Goal: Task Accomplishment & Management: Manage account settings

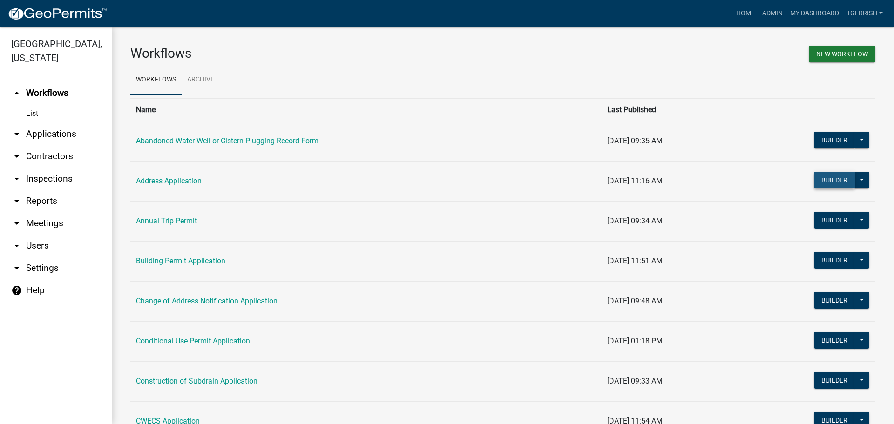
click at [817, 183] on button "Builder" at bounding box center [834, 180] width 41 height 17
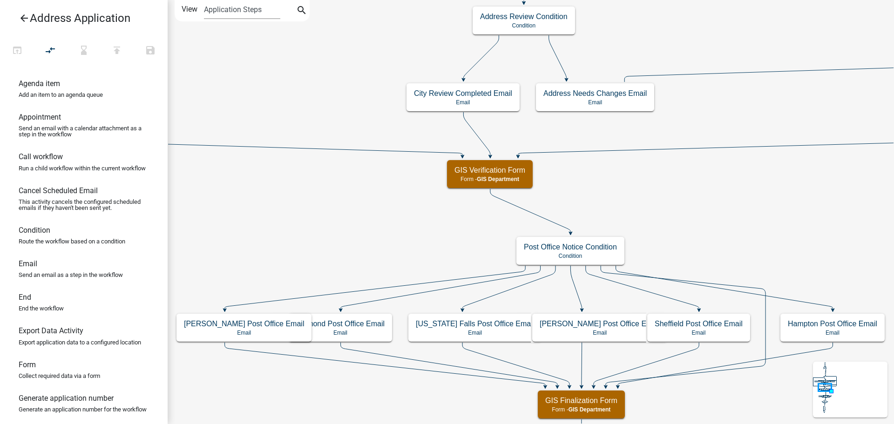
click at [24, 18] on icon "arrow_back" at bounding box center [24, 19] width 11 height 13
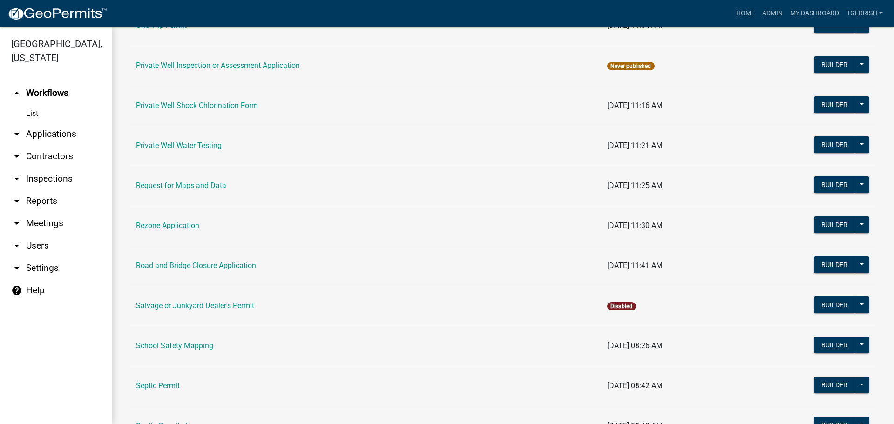
scroll to position [838, 0]
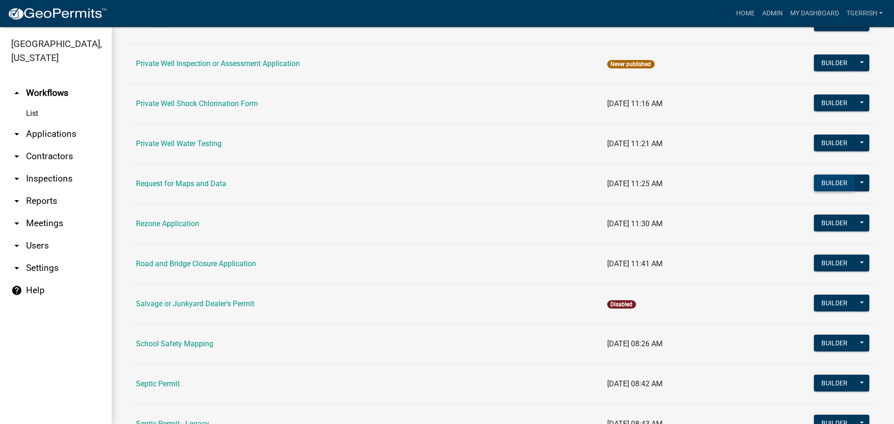
click at [823, 184] on button "Builder" at bounding box center [834, 183] width 41 height 17
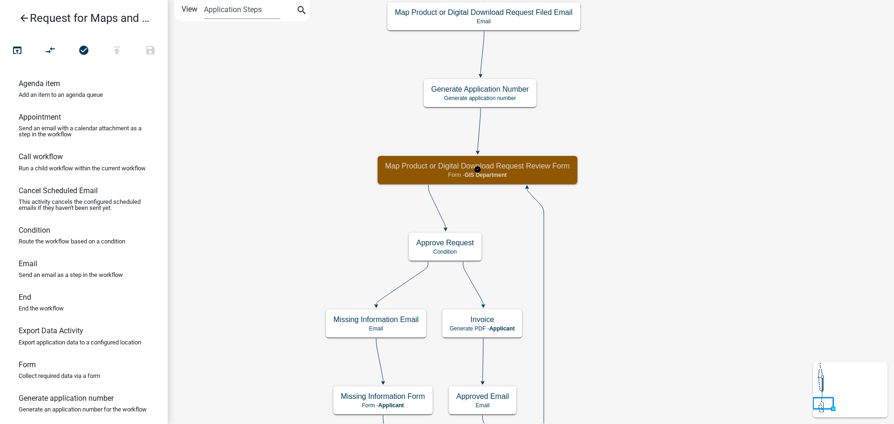
click at [559, 180] on div "Map Product or Digital Download Request Review Form Form - GIS Department" at bounding box center [478, 170] width 200 height 28
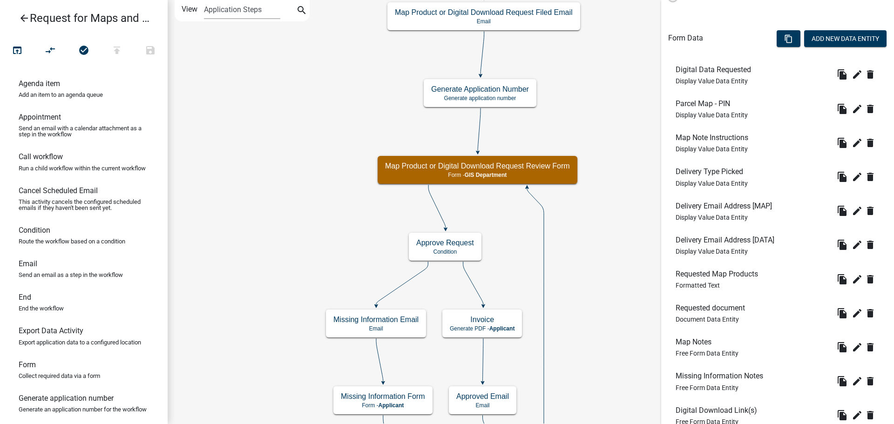
scroll to position [279, 0]
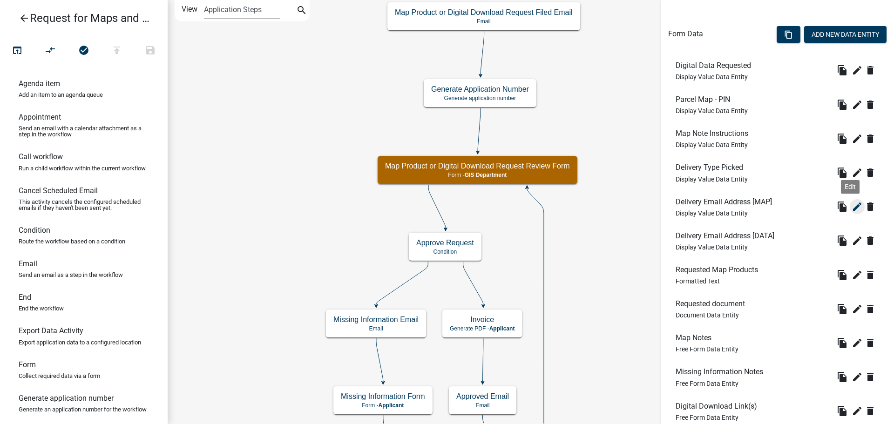
click at [852, 206] on icon "edit" at bounding box center [857, 206] width 11 height 11
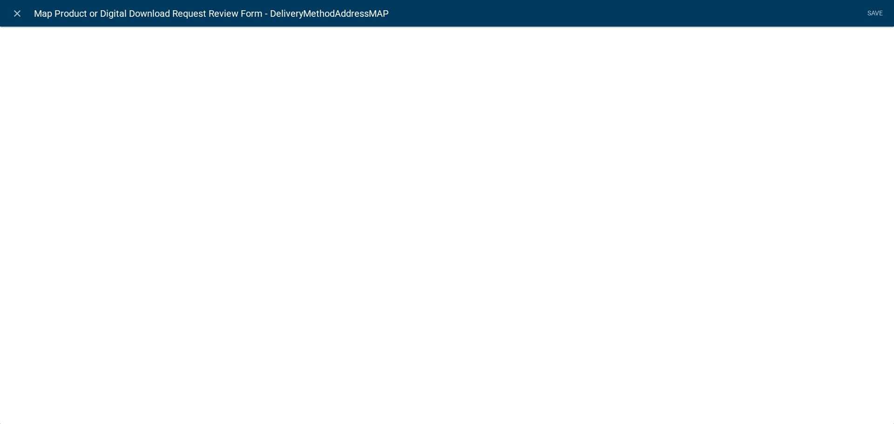
select select "display-entity-value"
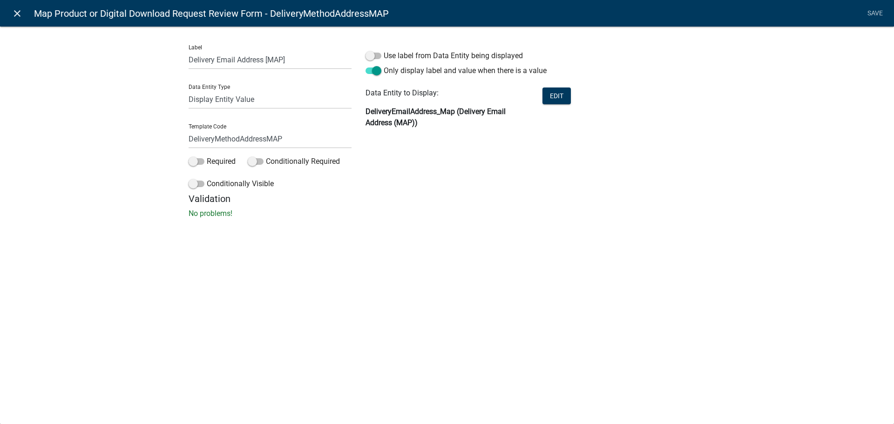
click at [16, 14] on icon "close" at bounding box center [17, 13] width 11 height 11
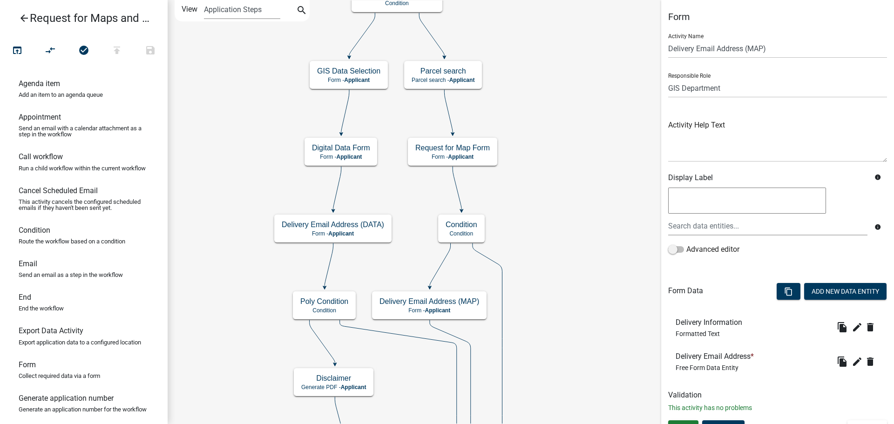
scroll to position [15, 0]
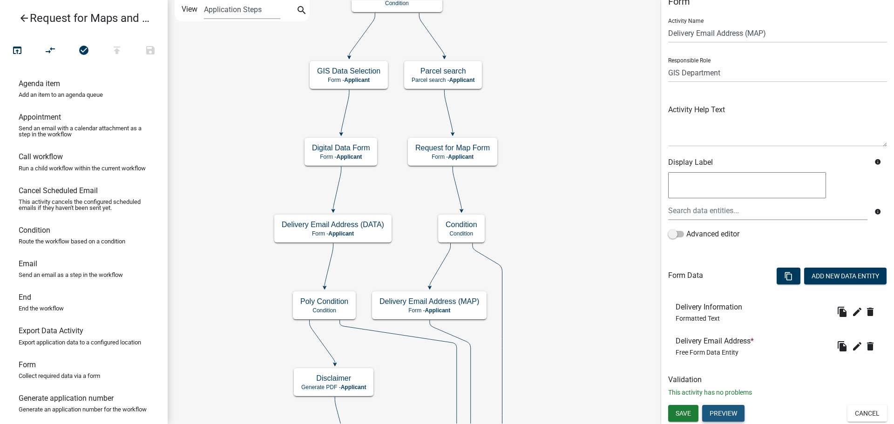
click at [741, 409] on button "Preview" at bounding box center [723, 413] width 42 height 17
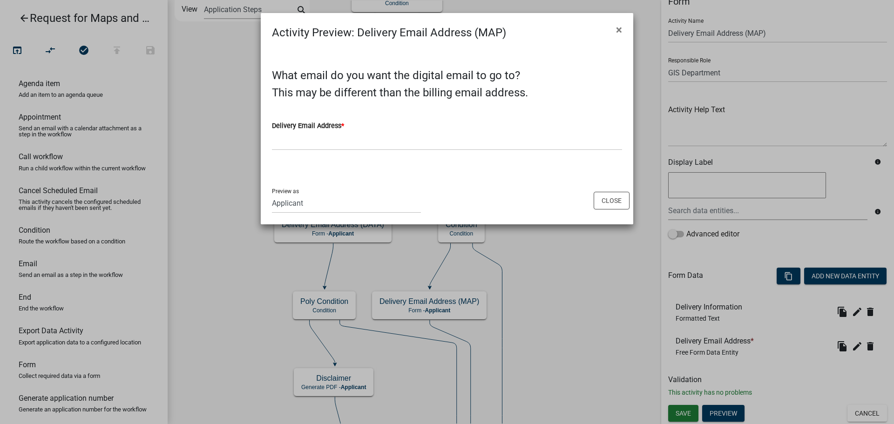
click at [762, 371] on ngb-modal-window "Activity Preview : Delivery Email Address (MAP) × What email do you want the di…" at bounding box center [447, 212] width 894 height 424
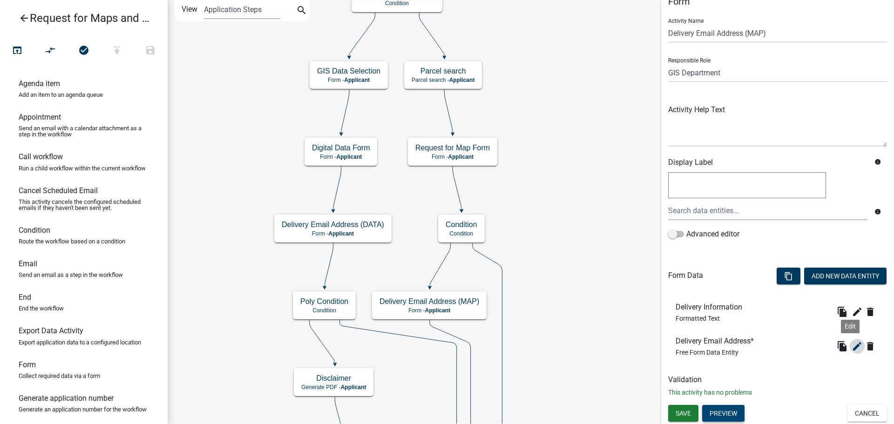
click at [852, 348] on icon "edit" at bounding box center [857, 346] width 11 height 11
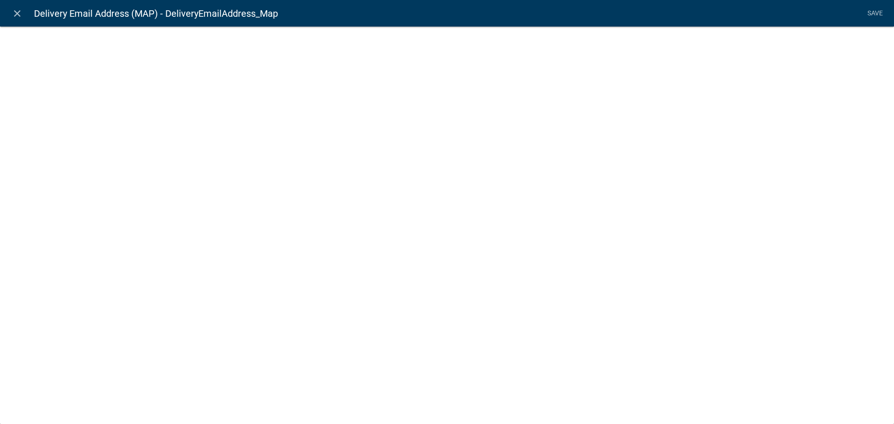
select select "0"
select select
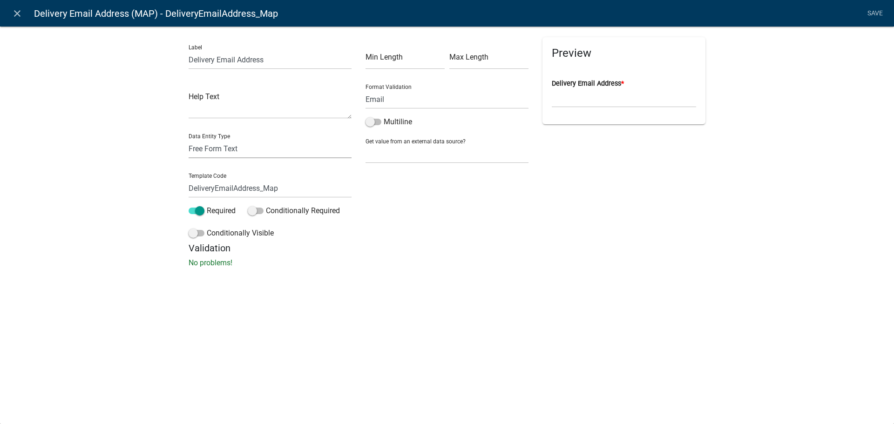
click at [236, 149] on select "Free Form Text Document Display Entity Value Fee Numeric Data Date Map Sketch D…" at bounding box center [270, 148] width 163 height 19
select select "calculated-value"
click at [189, 139] on select "Free Form Text Document Display Entity Value Fee Numeric Data Date Map Sketch D…" at bounding box center [270, 148] width 163 height 19
select select "calculated-value"
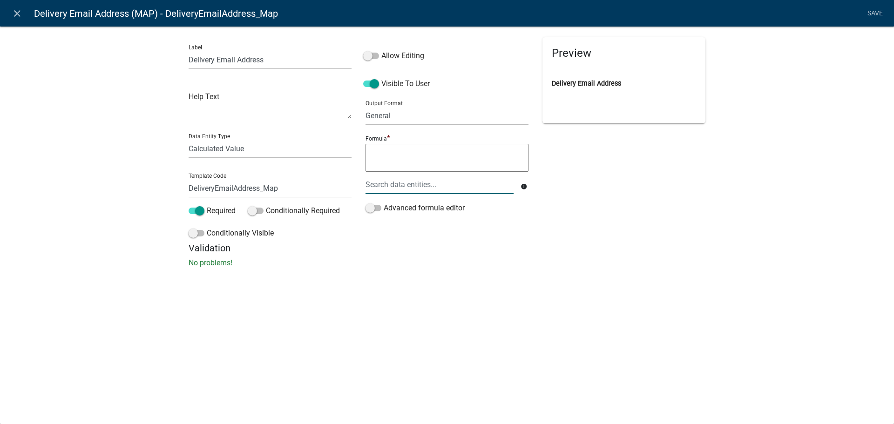
click at [395, 188] on div at bounding box center [440, 184] width 162 height 19
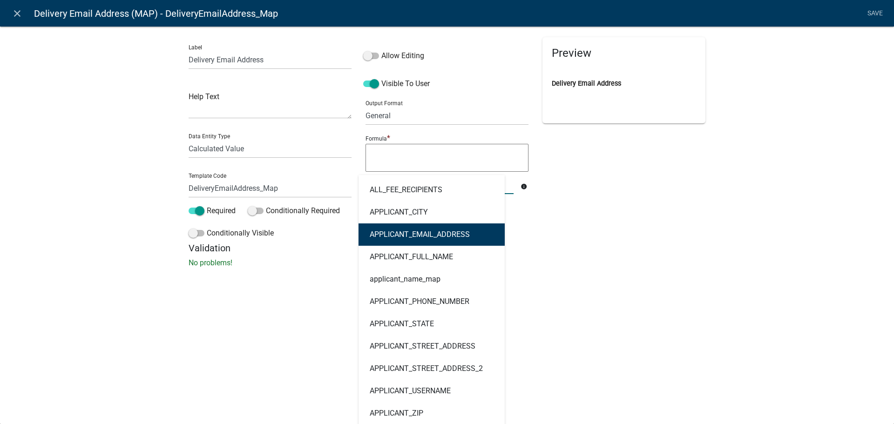
click at [391, 231] on ngb-highlight "APPLICANT_EMAIL_ADDRESS" at bounding box center [420, 234] width 100 height 7
type textarea "APPLICANT_EMAIL_ADDRESS"
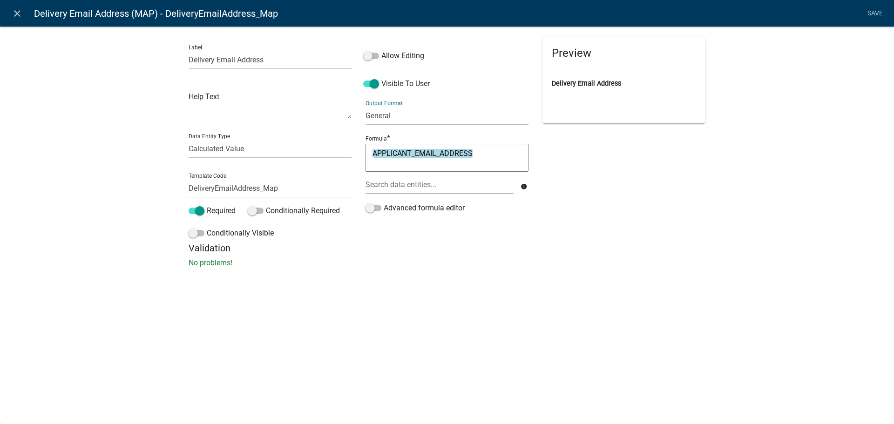
click at [429, 117] on select "General Text Number Decimal Date Date & Time" at bounding box center [447, 115] width 163 height 19
click at [366, 106] on select "General Text Number Decimal Date Date & Time" at bounding box center [447, 115] width 163 height 19
click at [370, 57] on span at bounding box center [371, 56] width 16 height 7
click at [381, 50] on input "Allow Editing" at bounding box center [381, 50] width 0 height 0
click at [877, 13] on link "Save" at bounding box center [875, 14] width 23 height 18
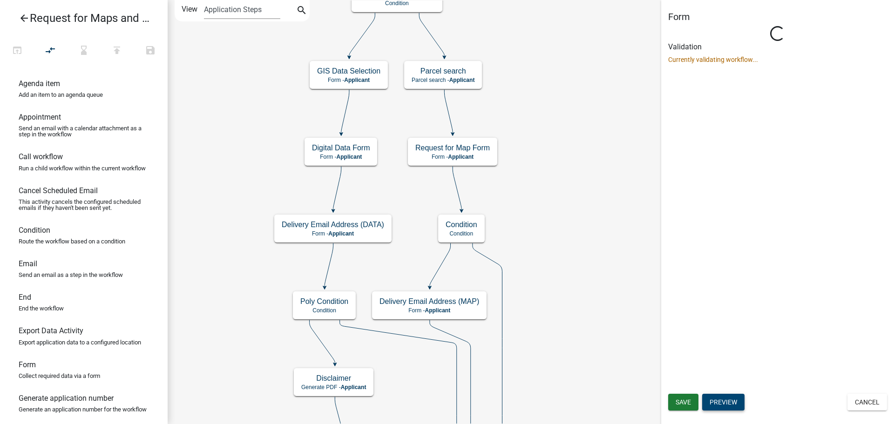
scroll to position [0, 0]
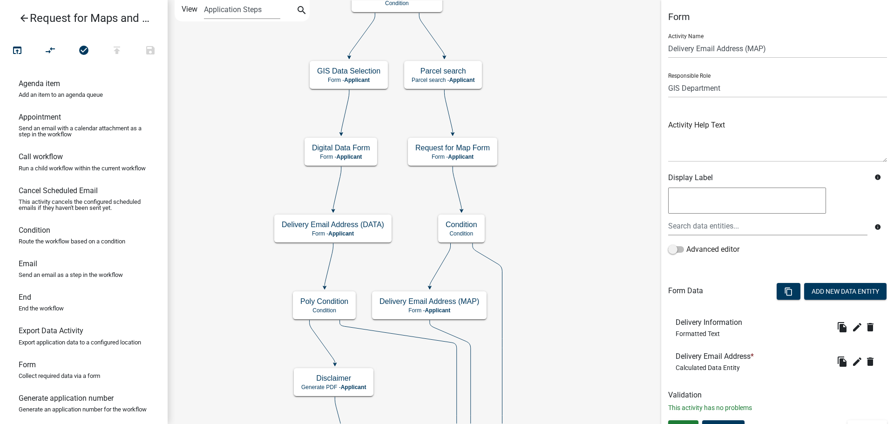
drag, startPoint x: 576, startPoint y: 304, endPoint x: 563, endPoint y: 220, distance: 84.8
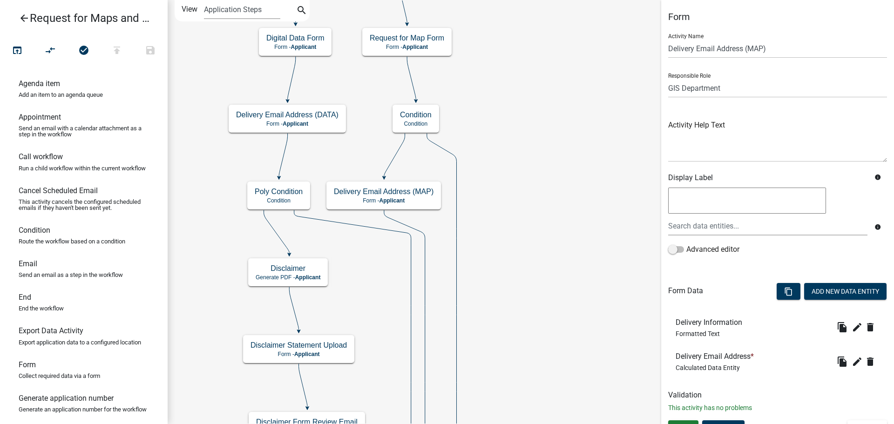
scroll to position [15, 0]
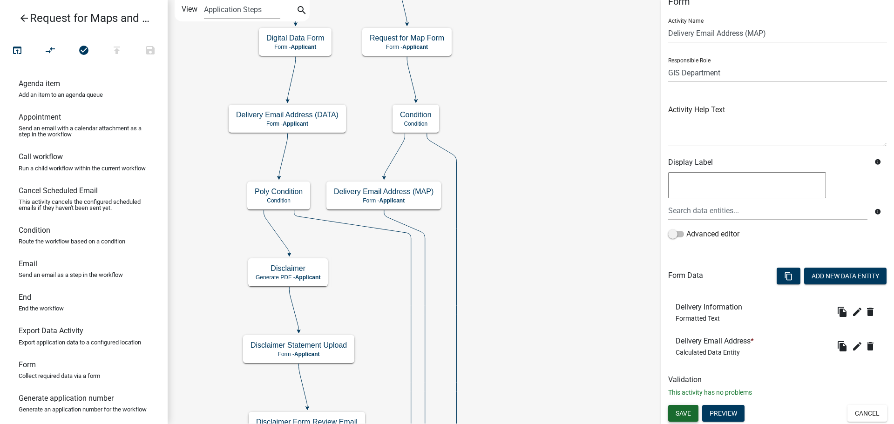
click at [688, 413] on span "Save" at bounding box center [683, 413] width 15 height 7
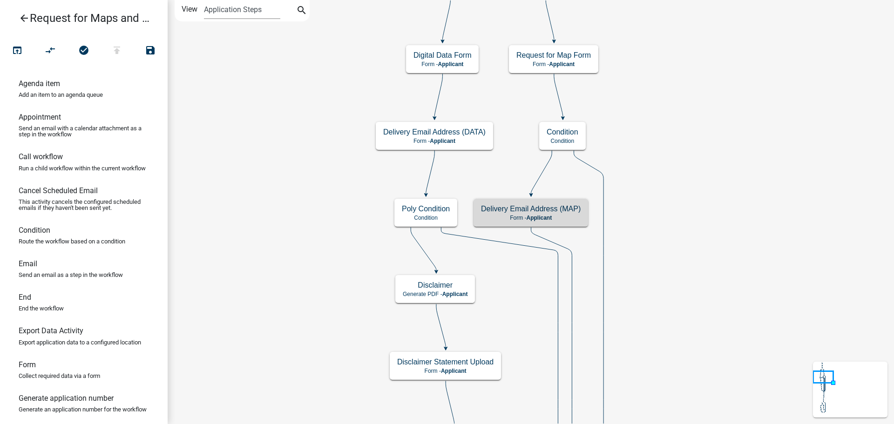
scroll to position [0, 0]
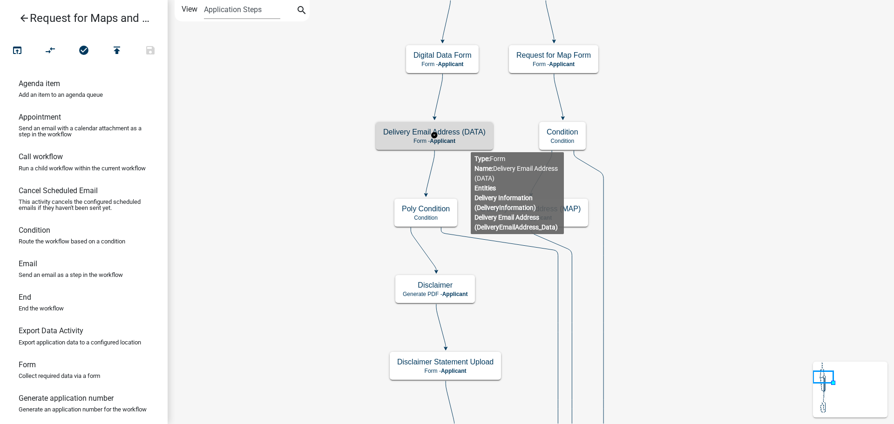
click at [471, 144] on div "Delivery Email Address (DATA) Form - Applicant" at bounding box center [434, 136] width 117 height 28
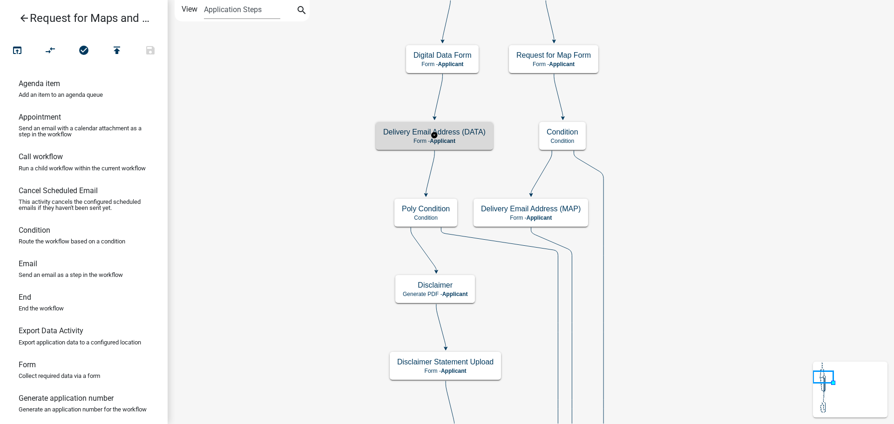
click at [471, 144] on div "Delivery Email Address (DATA) Form - Applicant" at bounding box center [434, 136] width 117 height 28
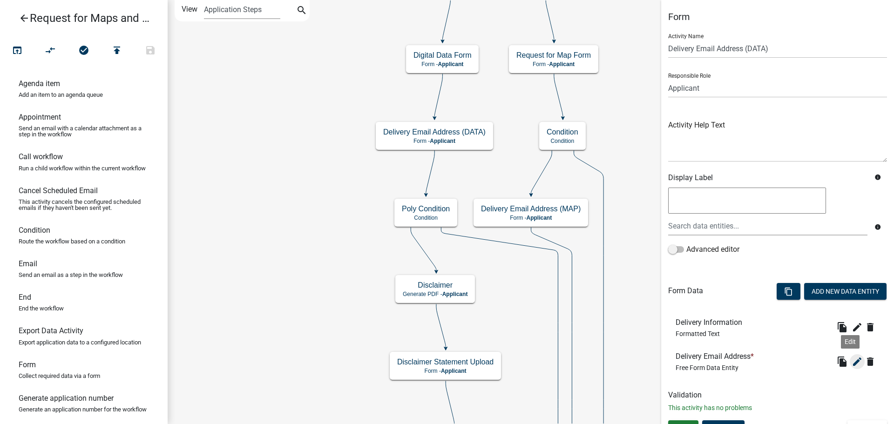
click at [852, 362] on icon "edit" at bounding box center [857, 361] width 11 height 11
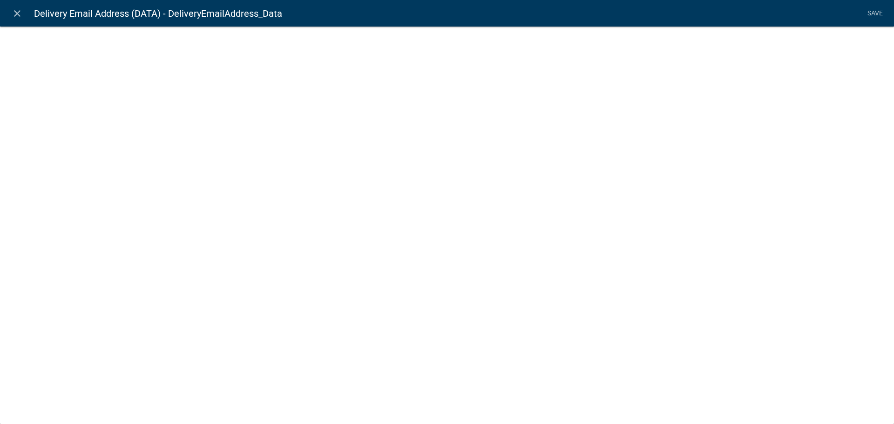
select select "0"
select select
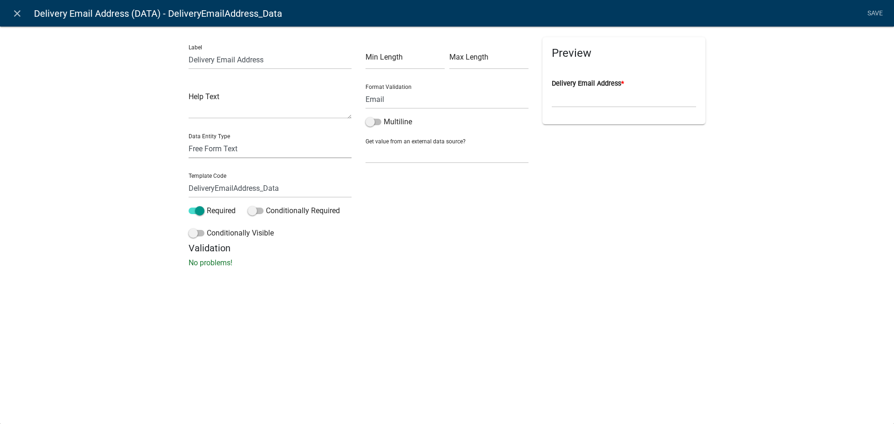
click at [213, 149] on select "Free Form Text Document Display Entity Value Fee Numeric Data Date Map Sketch D…" at bounding box center [270, 148] width 163 height 19
select select "calculated-value"
click at [189, 139] on select "Free Form Text Document Display Entity Value Fee Numeric Data Date Map Sketch D…" at bounding box center [270, 148] width 163 height 19
select select "calculated-value"
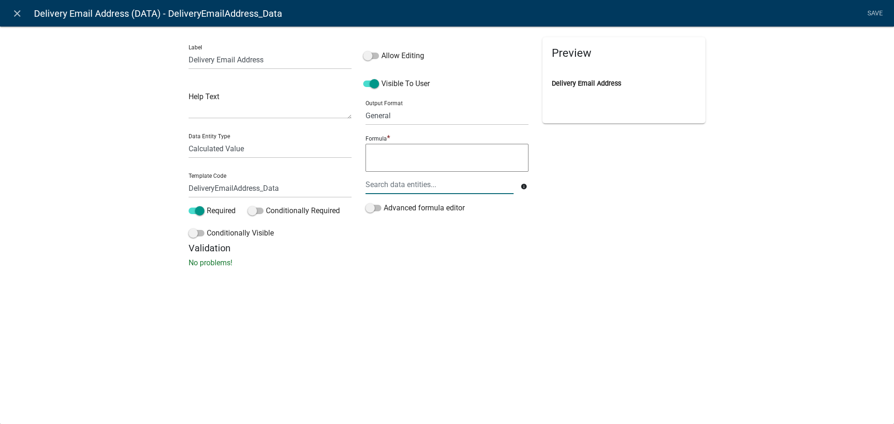
click at [397, 186] on div at bounding box center [440, 184] width 162 height 19
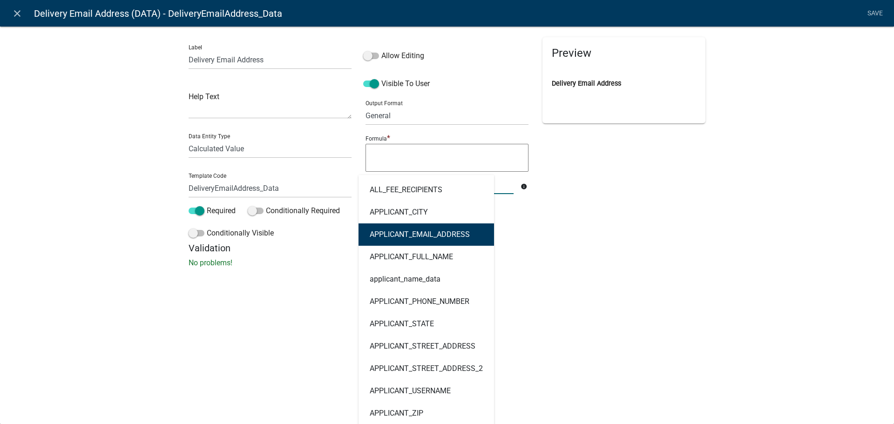
click at [402, 231] on ngb-highlight "APPLICANT_EMAIL_ADDRESS" at bounding box center [420, 234] width 100 height 7
type textarea "APPLICANT_EMAIL_ADDRESS"
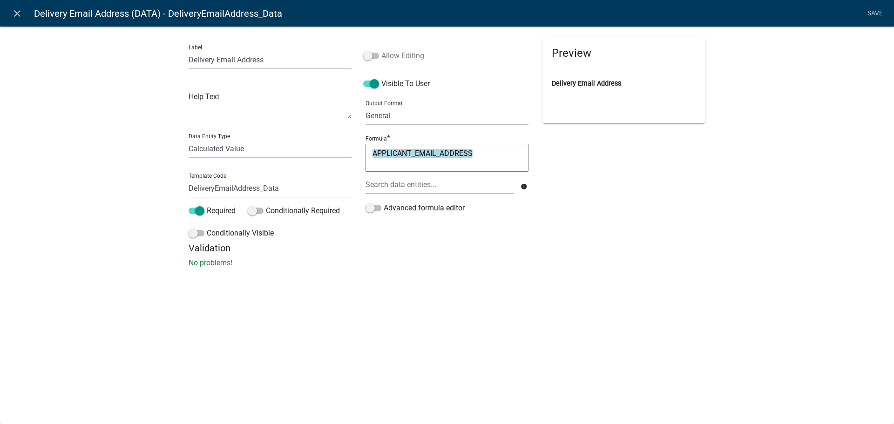
click at [369, 57] on span at bounding box center [371, 56] width 16 height 7
click at [381, 50] on input "Allow Editing" at bounding box center [381, 50] width 0 height 0
click at [875, 14] on link "Save" at bounding box center [875, 14] width 23 height 18
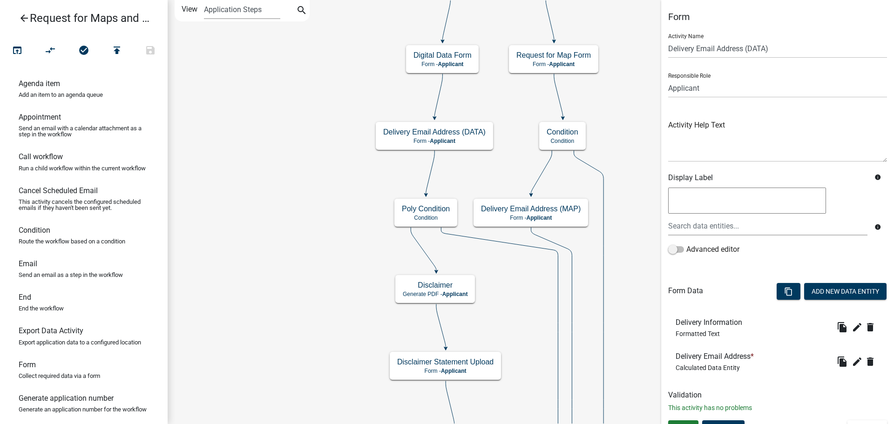
scroll to position [15, 0]
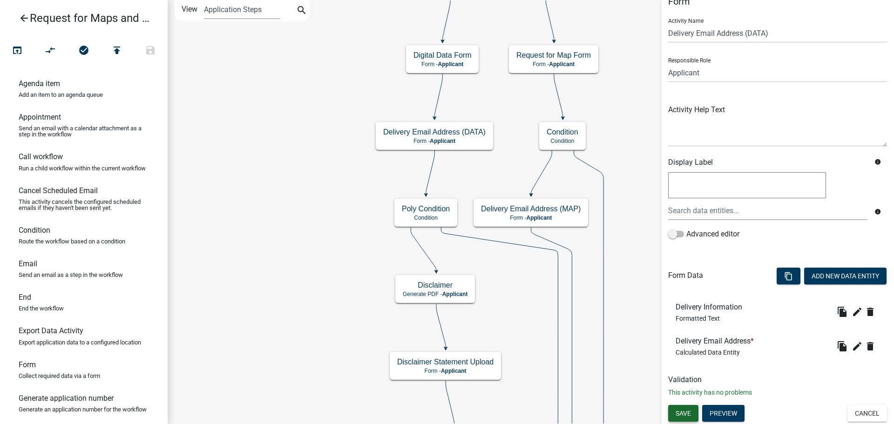
click at [679, 414] on span "Save" at bounding box center [683, 413] width 15 height 7
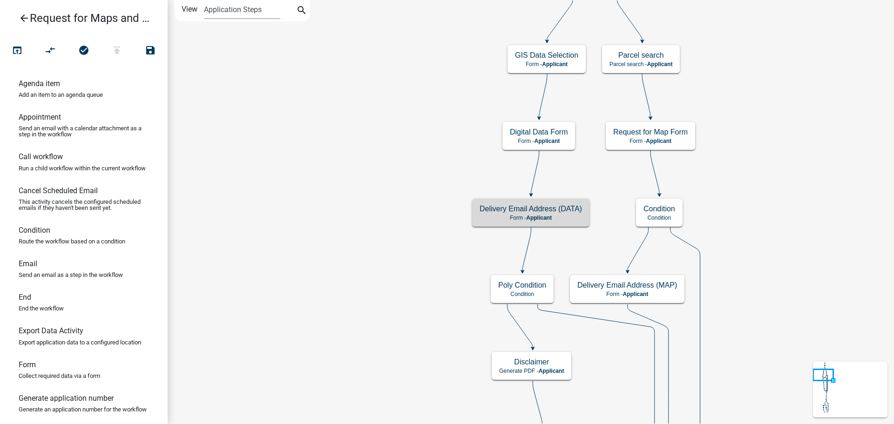
scroll to position [0, 0]
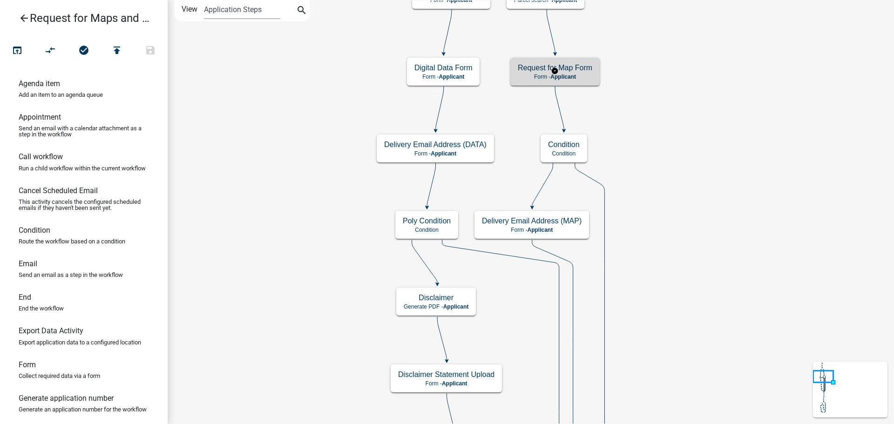
click at [586, 80] on div "Request for Map Form Form - Applicant" at bounding box center [554, 72] width 89 height 28
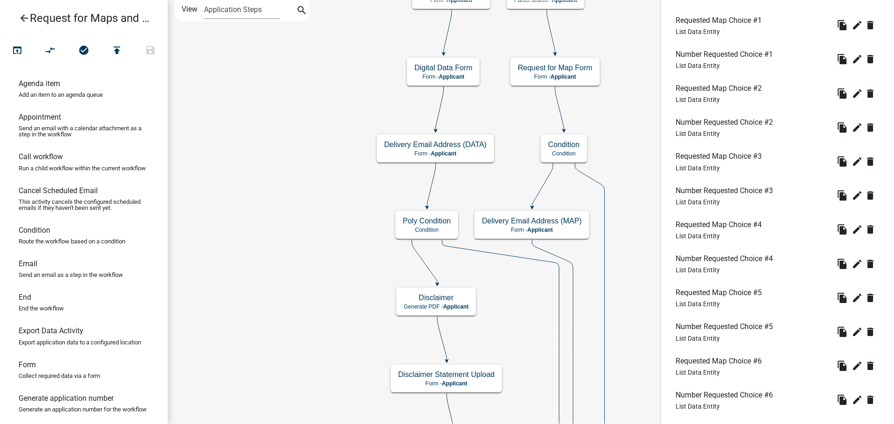
scroll to position [697, 0]
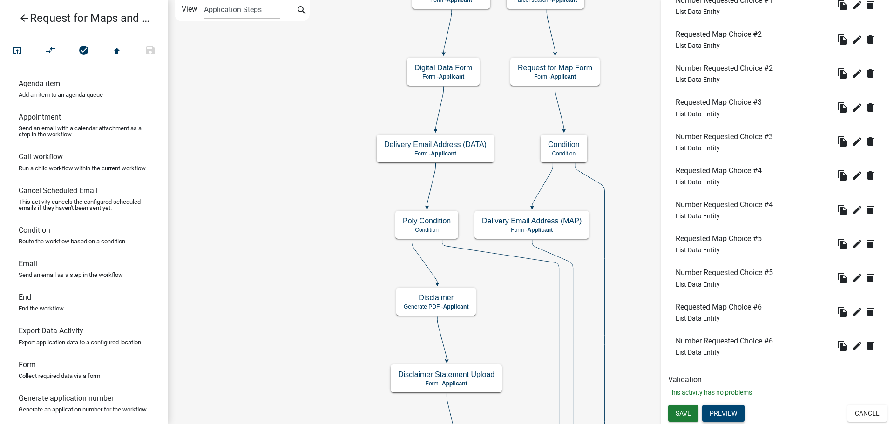
click at [723, 412] on button "Preview" at bounding box center [723, 413] width 42 height 17
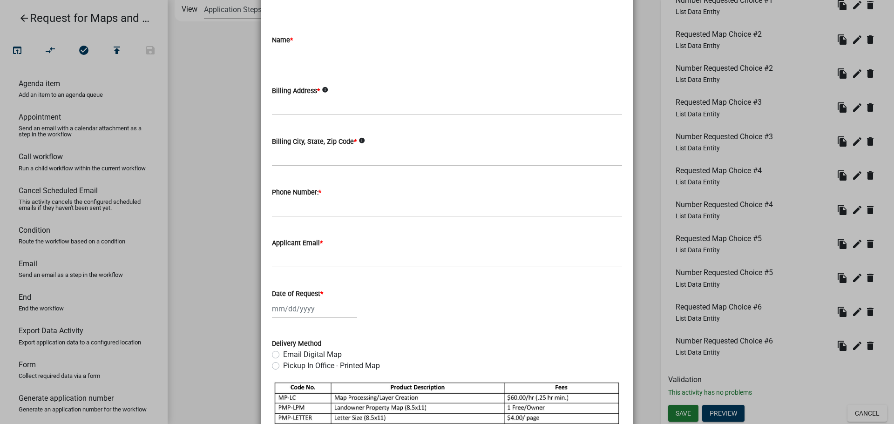
scroll to position [0, 0]
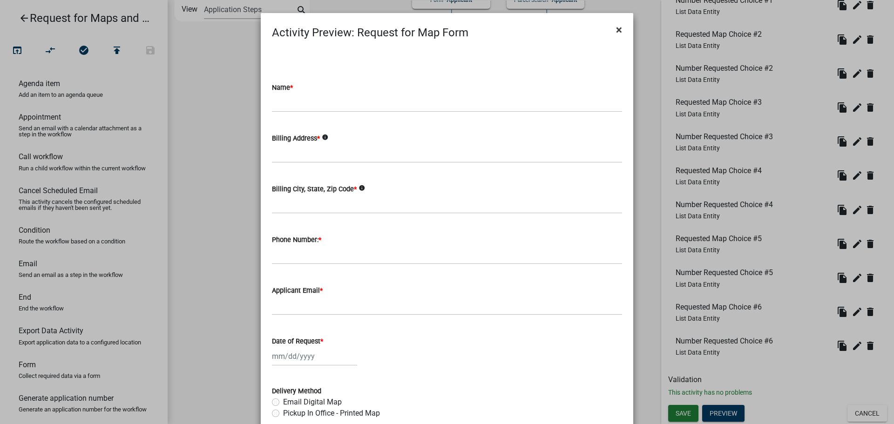
click at [616, 29] on span "×" at bounding box center [619, 29] width 6 height 13
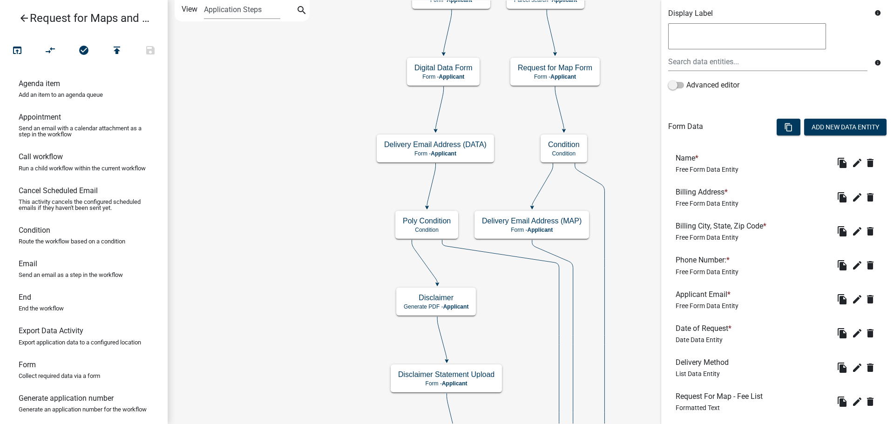
scroll to position [138, 0]
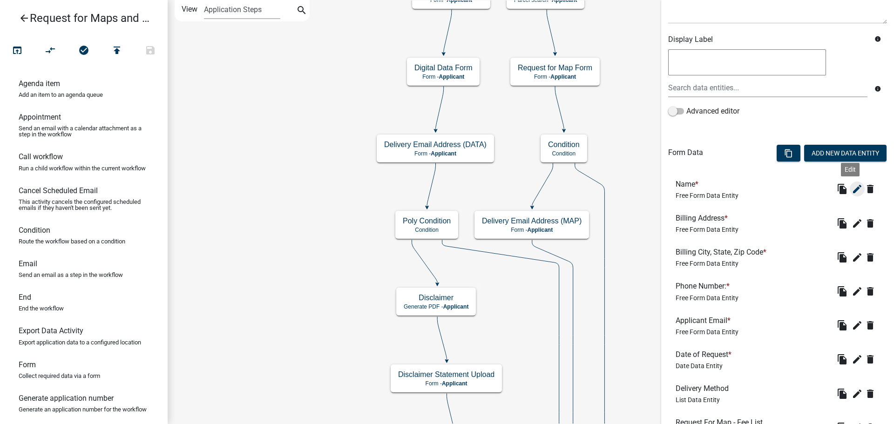
click at [852, 191] on icon "edit" at bounding box center [857, 189] width 11 height 11
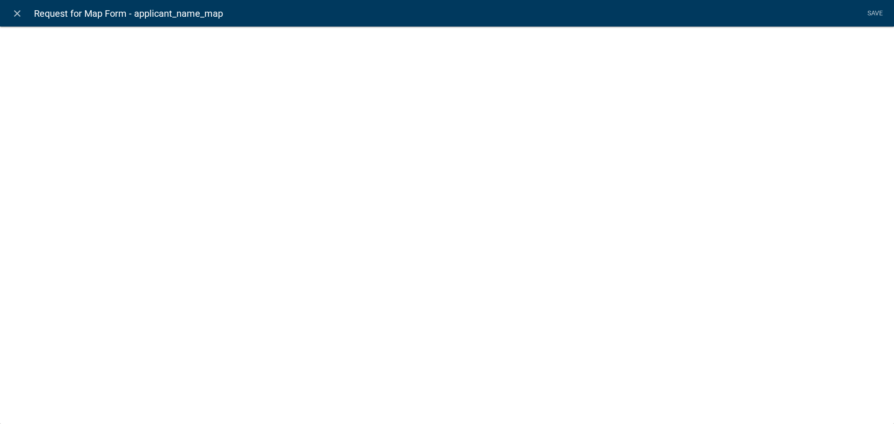
select select
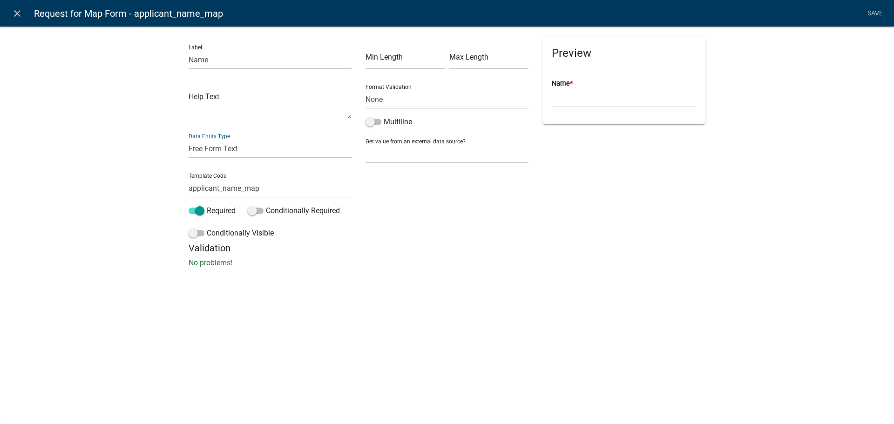
click at [216, 150] on select "Free Form Text Document Display Entity Value Fee Numeric Data Date Map Sketch D…" at bounding box center [270, 148] width 163 height 19
select select "calculated-value"
click at [189, 139] on select "Free Form Text Document Display Entity Value Fee Numeric Data Date Map Sketch D…" at bounding box center [270, 148] width 163 height 19
click at [387, 158] on select "None Parcel search Applicant Data" at bounding box center [447, 153] width 163 height 19
select select "calculated-value"
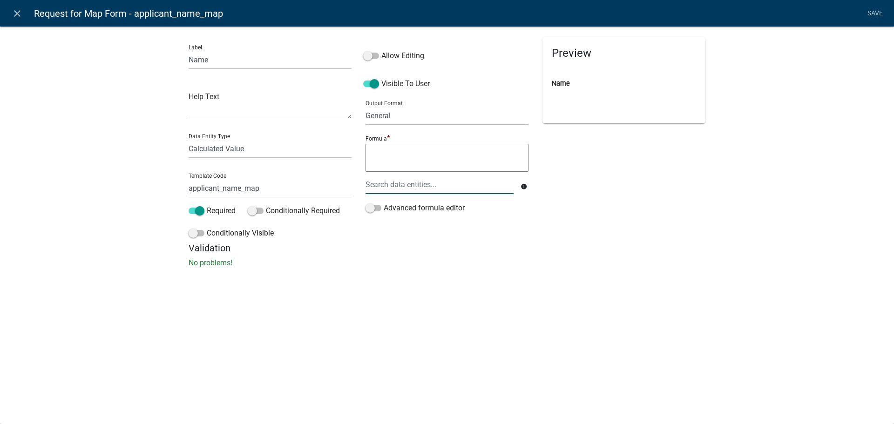
click at [402, 186] on div at bounding box center [440, 184] width 162 height 19
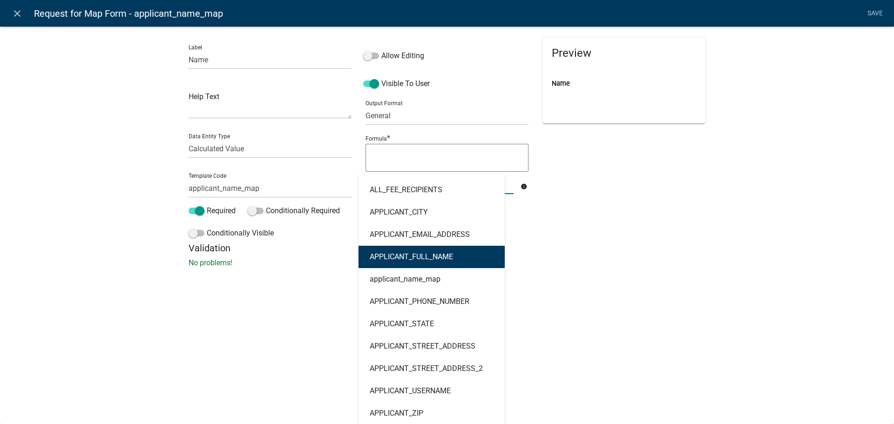
click at [404, 257] on ngb-highlight "APPLICANT_FULL_NAME" at bounding box center [411, 256] width 83 height 7
type textarea "APPLICANT_FULL_NAME"
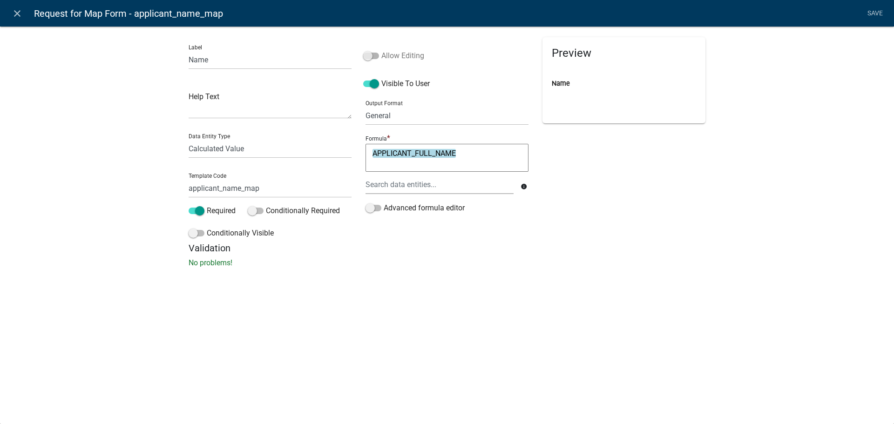
click at [368, 55] on span at bounding box center [371, 56] width 16 height 7
click at [381, 50] on input "Allow Editing" at bounding box center [381, 50] width 0 height 0
click at [870, 13] on link "Save" at bounding box center [875, 14] width 23 height 18
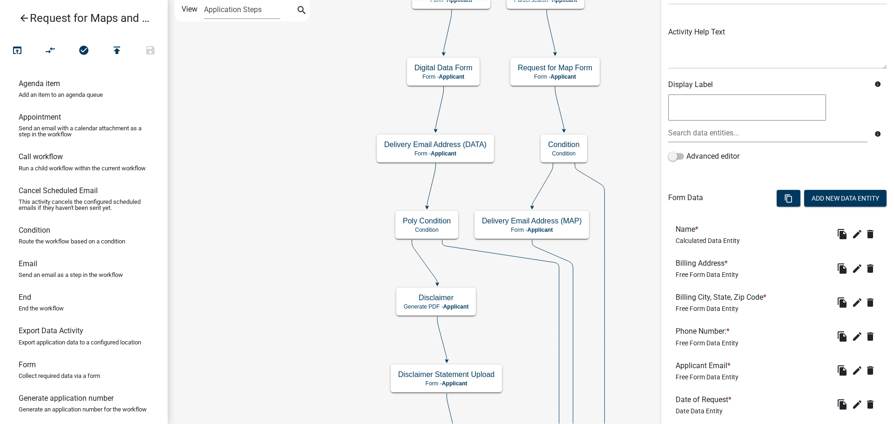
scroll to position [140, 0]
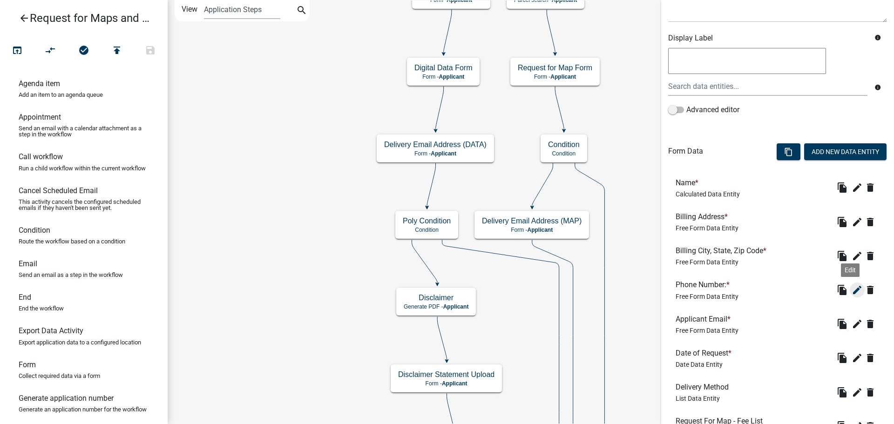
click at [852, 290] on icon "edit" at bounding box center [857, 290] width 11 height 11
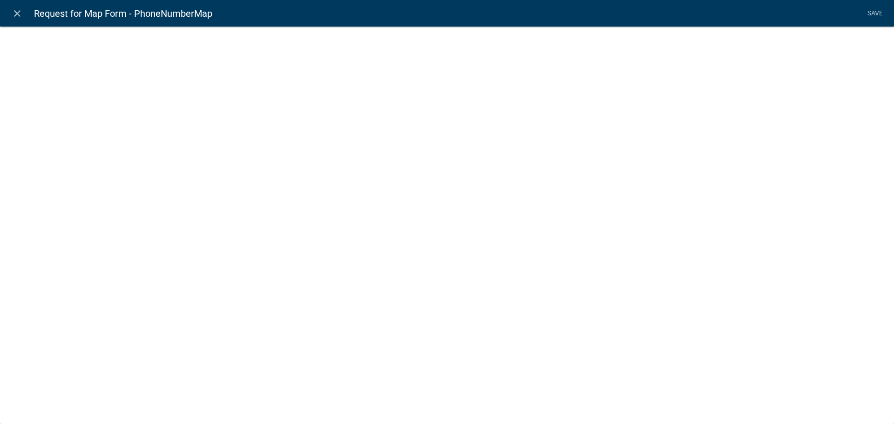
select select "1"
select select
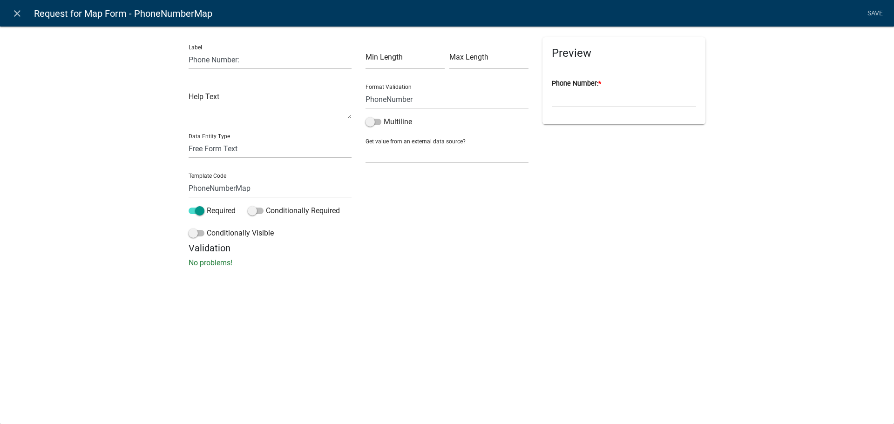
click at [224, 147] on select "Free Form Text Document Display Entity Value Fee Numeric Data Date Map Sketch D…" at bounding box center [270, 148] width 163 height 19
select select "calculated-value"
click at [189, 139] on select "Free Form Text Document Display Entity Value Fee Numeric Data Date Map Sketch D…" at bounding box center [270, 148] width 163 height 19
select select "calculated-value"
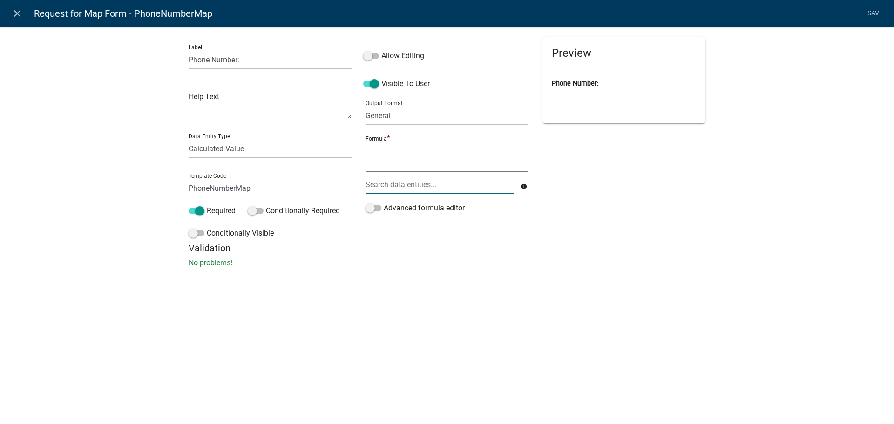
click at [400, 183] on div at bounding box center [440, 184] width 162 height 19
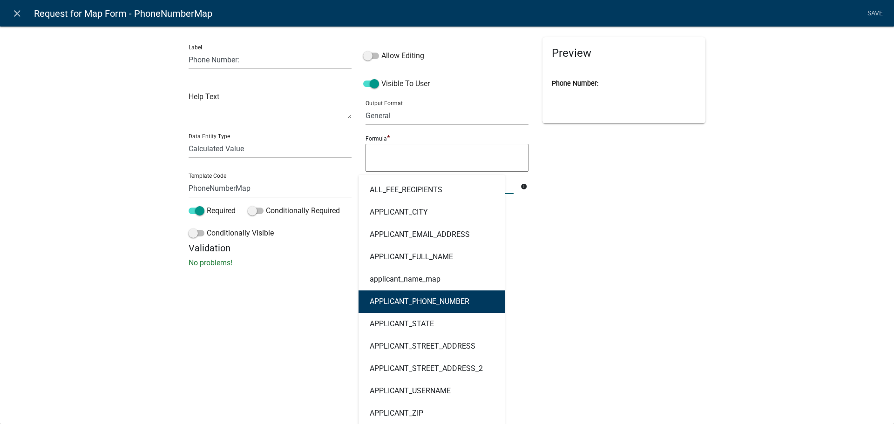
click at [409, 299] on ngb-highlight "APPLICANT_PHONE_NUMBER" at bounding box center [420, 301] width 100 height 7
type textarea "APPLICANT_PHONE_NUMBER"
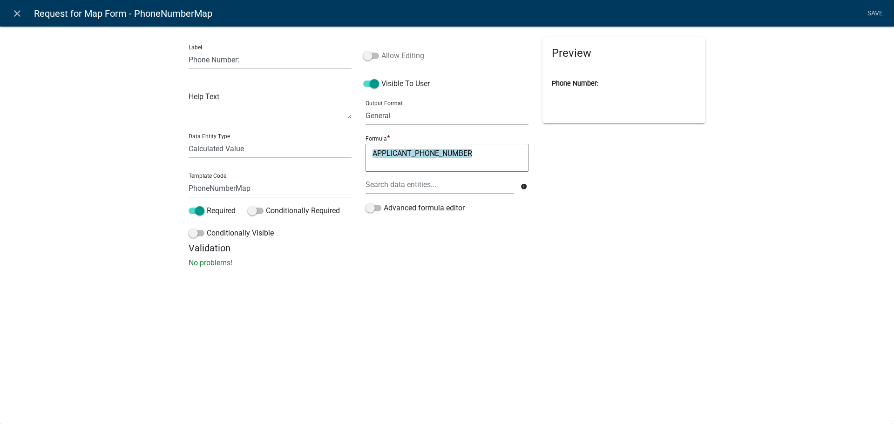
click at [367, 55] on span at bounding box center [371, 56] width 16 height 7
click at [381, 50] on input "Allow Editing" at bounding box center [381, 50] width 0 height 0
click at [876, 13] on link "Save" at bounding box center [875, 14] width 23 height 18
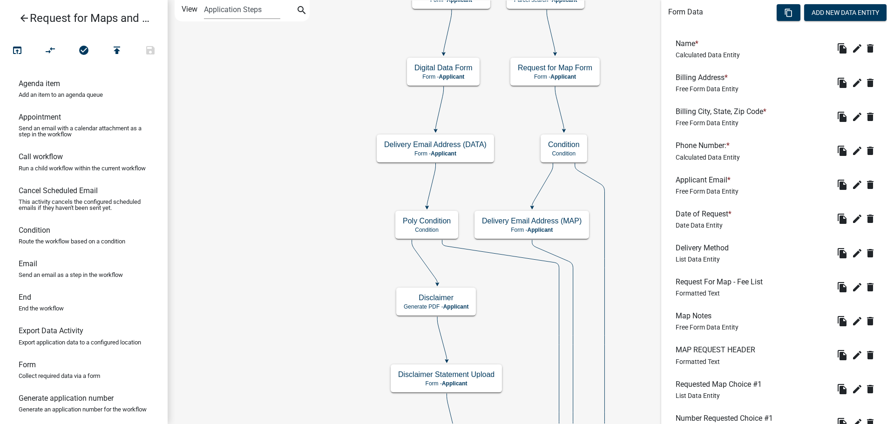
scroll to position [279, 0]
click at [852, 185] on icon "edit" at bounding box center [857, 184] width 11 height 11
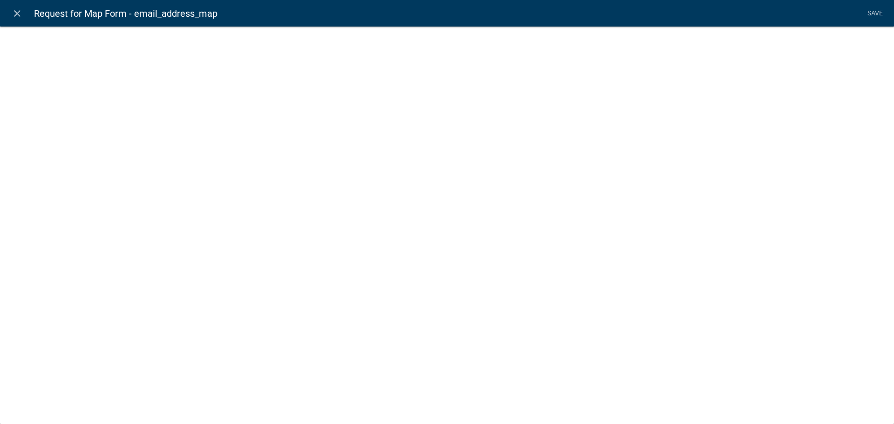
select select "0"
select select
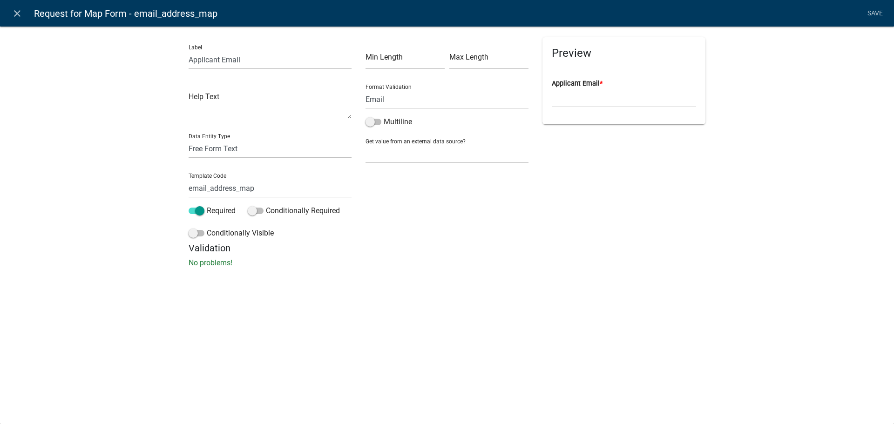
click at [234, 153] on select "Free Form Text Document Display Entity Value Fee Numeric Data Date Map Sketch D…" at bounding box center [270, 148] width 163 height 19
select select "calculated-value"
click at [189, 139] on select "Free Form Text Document Display Entity Value Fee Numeric Data Date Map Sketch D…" at bounding box center [270, 148] width 163 height 19
select select "calculated-value"
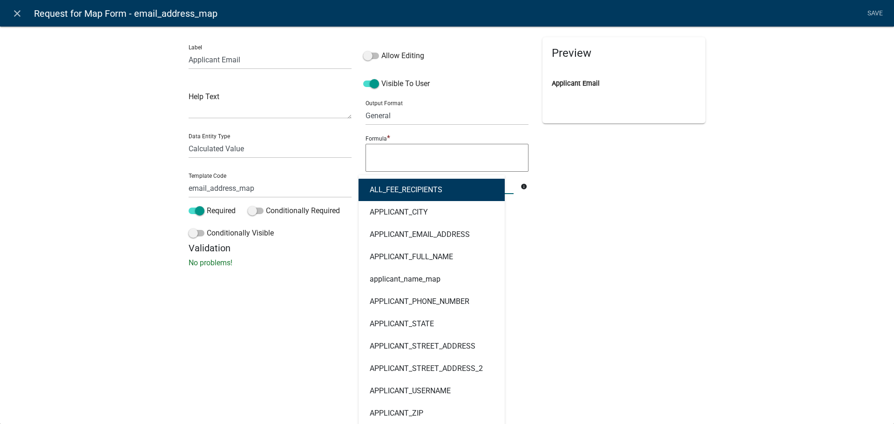
click at [402, 184] on div "ALL_FEE_RECIPIENTS APPLICANT_CITY APPLICANT_EMAIL_ADDRESS APPLICANT_FULL_NAME a…" at bounding box center [440, 184] width 162 height 19
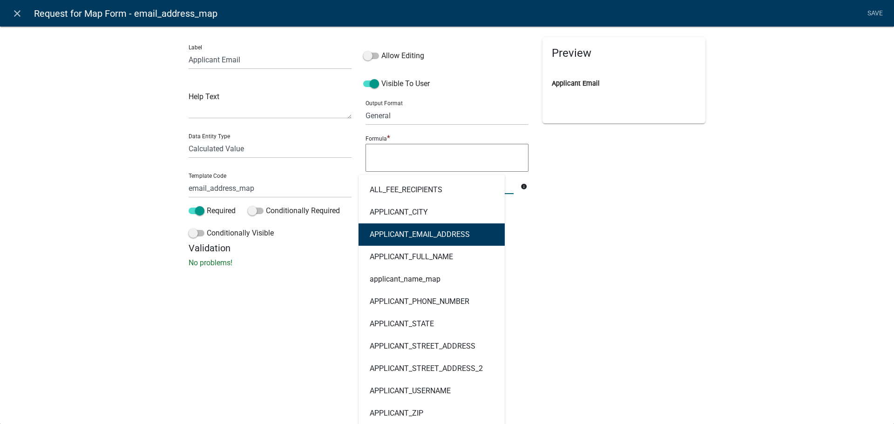
click at [405, 234] on ngb-highlight "APPLICANT_EMAIL_ADDRESS" at bounding box center [420, 234] width 100 height 7
type textarea "APPLICANT_EMAIL_ADDRESS"
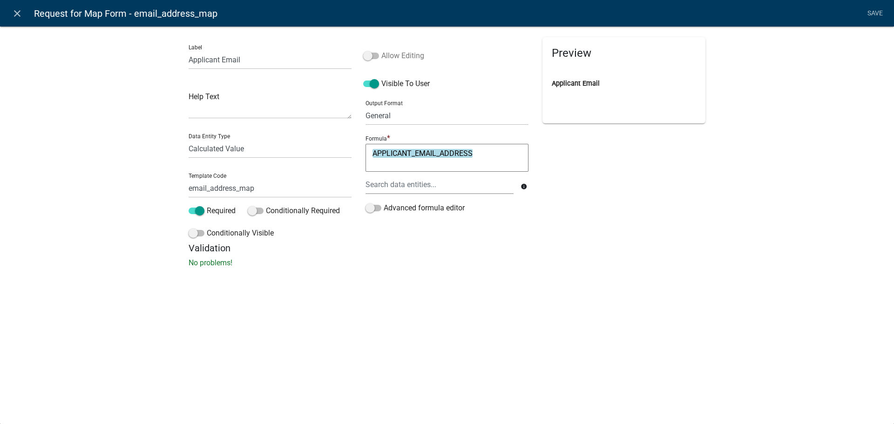
click at [371, 56] on span at bounding box center [371, 56] width 16 height 7
click at [381, 50] on input "Allow Editing" at bounding box center [381, 50] width 0 height 0
click at [877, 14] on link "Save" at bounding box center [875, 14] width 23 height 18
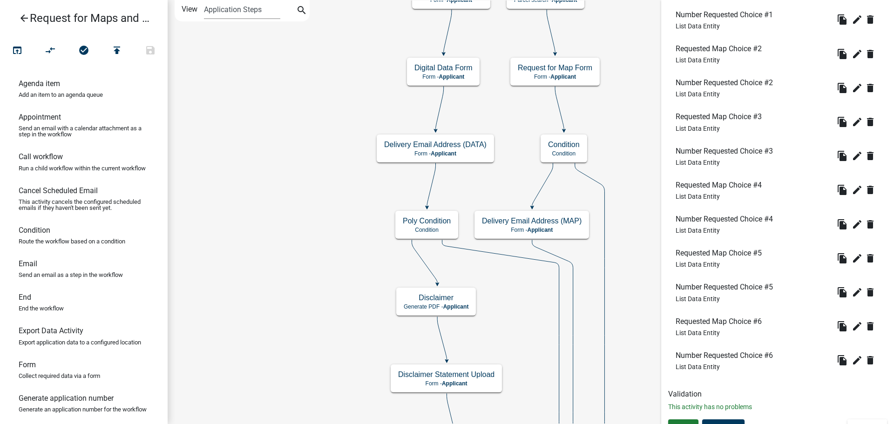
scroll to position [697, 0]
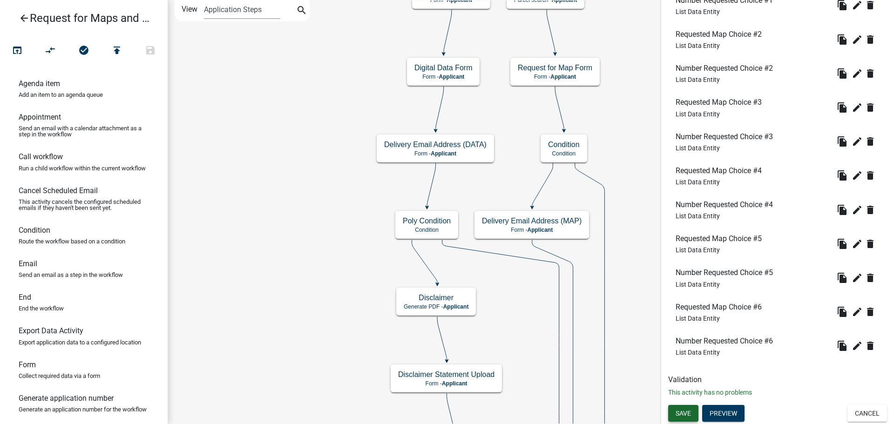
click at [683, 411] on span "Save" at bounding box center [683, 413] width 15 height 7
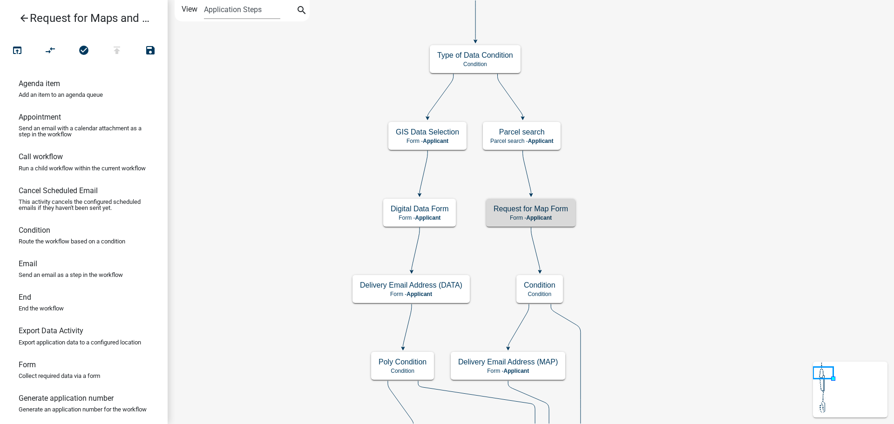
scroll to position [0, 0]
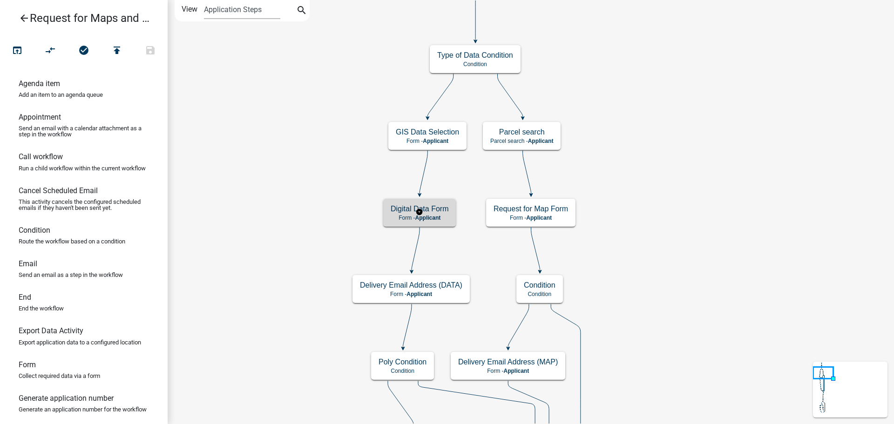
click at [449, 224] on div "Digital Data Form Form - Applicant" at bounding box center [419, 213] width 73 height 28
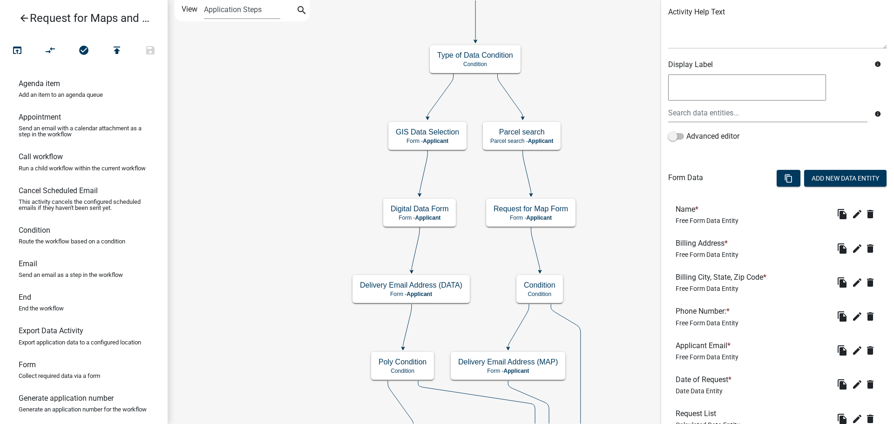
scroll to position [140, 0]
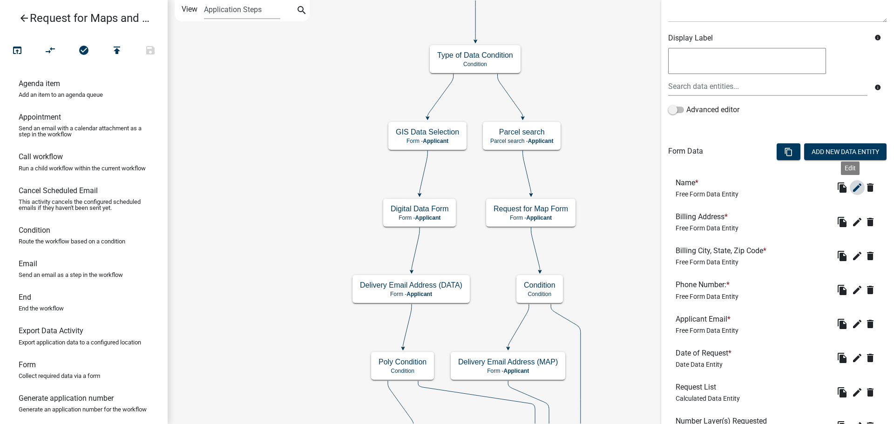
click at [852, 190] on icon "edit" at bounding box center [857, 187] width 11 height 11
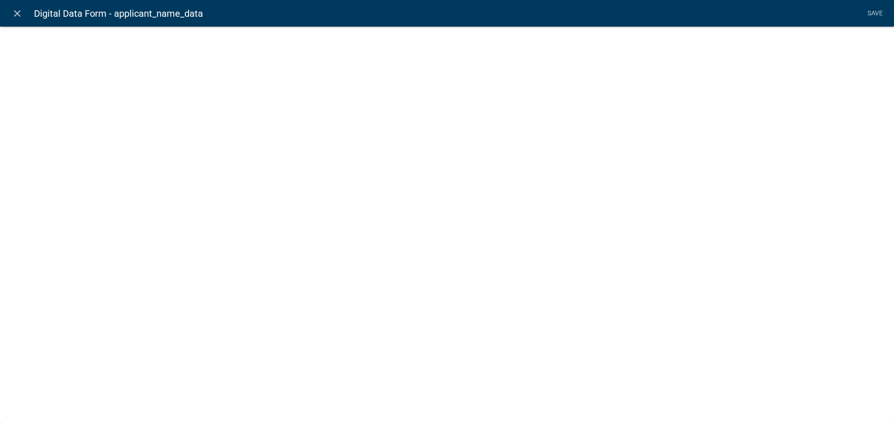
select select
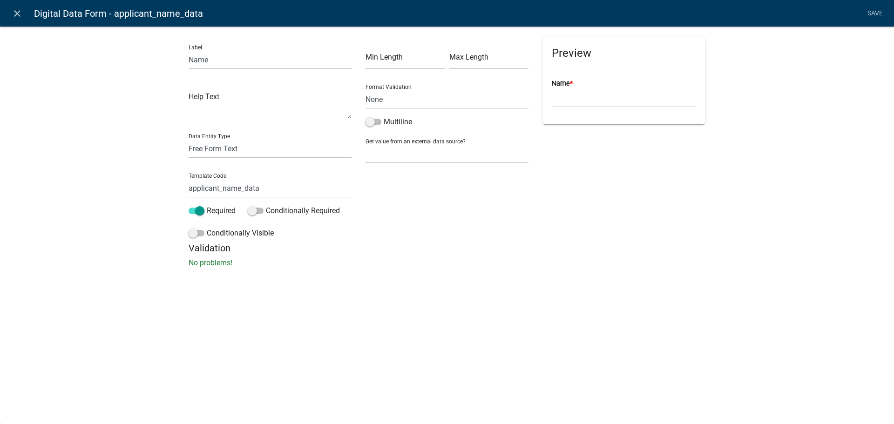
click at [217, 154] on select "Free Form Text Document Display Entity Value Fee Numeric Data Date Map Sketch D…" at bounding box center [270, 148] width 163 height 19
select select "calculated-value"
click at [189, 139] on select "Free Form Text Document Display Entity Value Fee Numeric Data Date Map Sketch D…" at bounding box center [270, 148] width 163 height 19
select select "calculated-value"
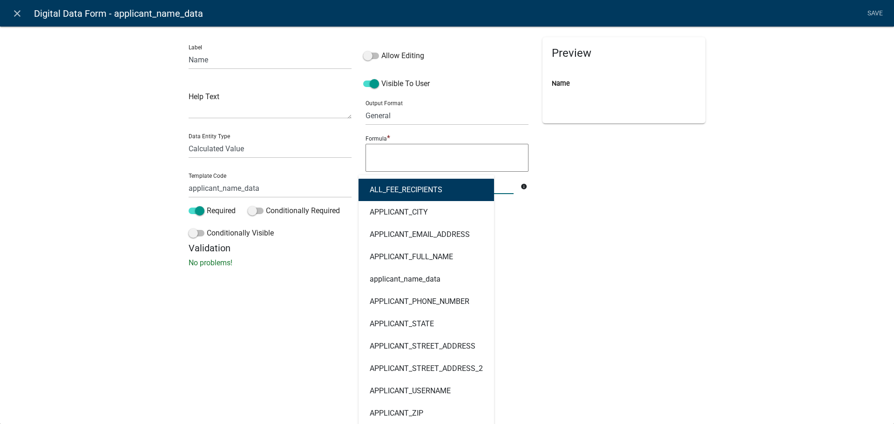
click at [389, 183] on div "ALL_FEE_RECIPIENTS APPLICANT_CITY APPLICANT_EMAIL_ADDRESS APPLICANT_FULL_NAME a…" at bounding box center [440, 184] width 162 height 19
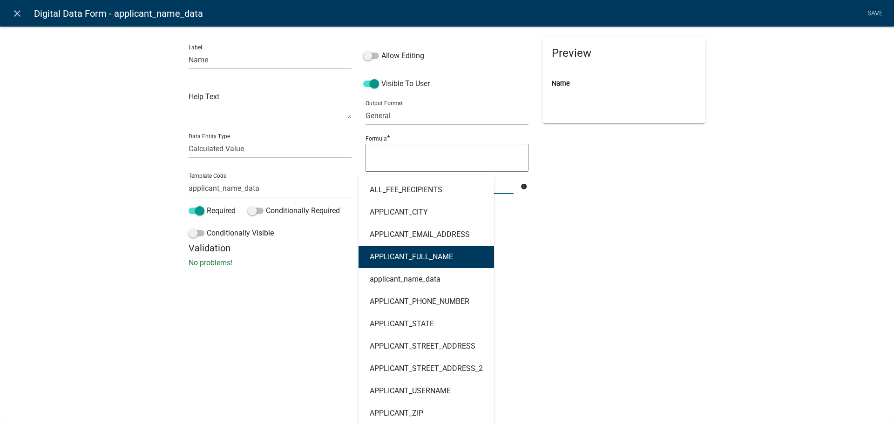
click at [392, 253] on ngb-highlight "APPLICANT_FULL_NAME" at bounding box center [411, 256] width 83 height 7
type textarea "APPLICANT_FULL_NAME"
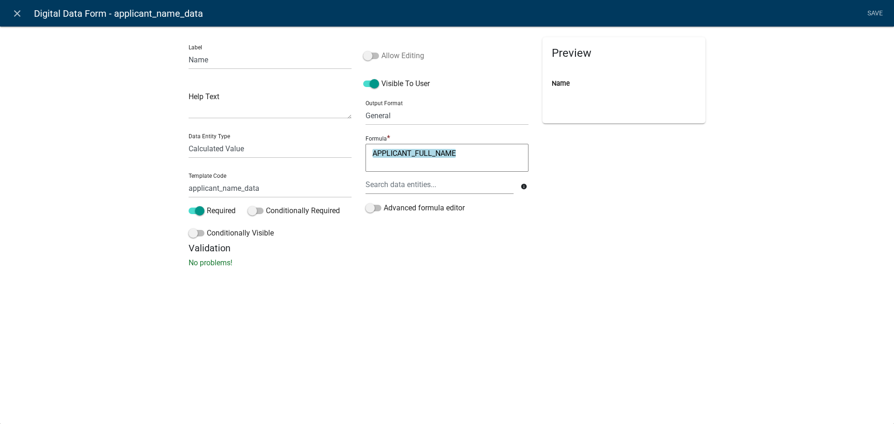
click at [370, 61] on label "Allow Editing" at bounding box center [393, 55] width 61 height 11
click at [381, 50] on input "Allow Editing" at bounding box center [381, 50] width 0 height 0
click at [873, 10] on link "Save" at bounding box center [875, 14] width 23 height 18
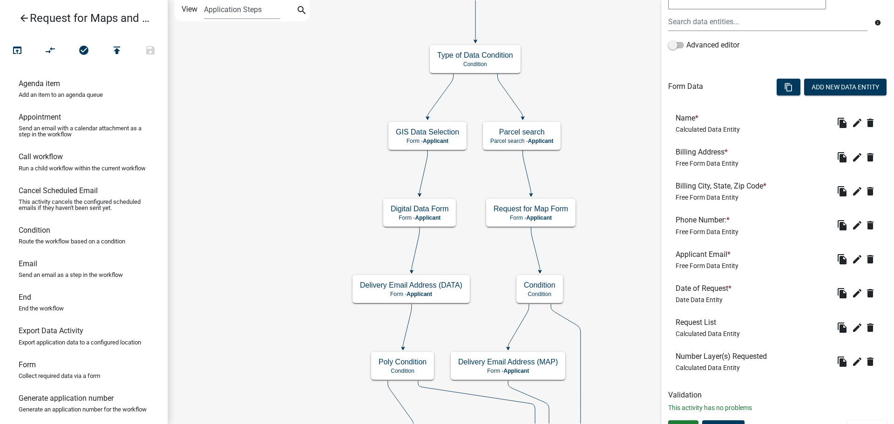
scroll to position [220, 0]
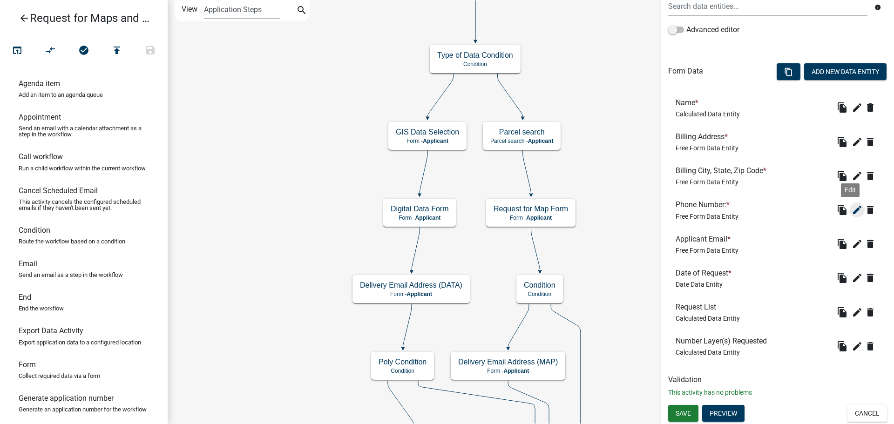
click at [852, 208] on icon "edit" at bounding box center [857, 209] width 11 height 11
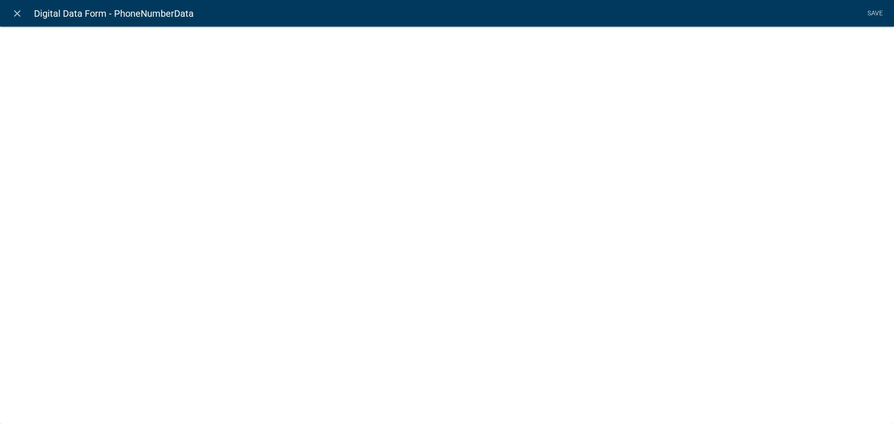
select select "1"
select select
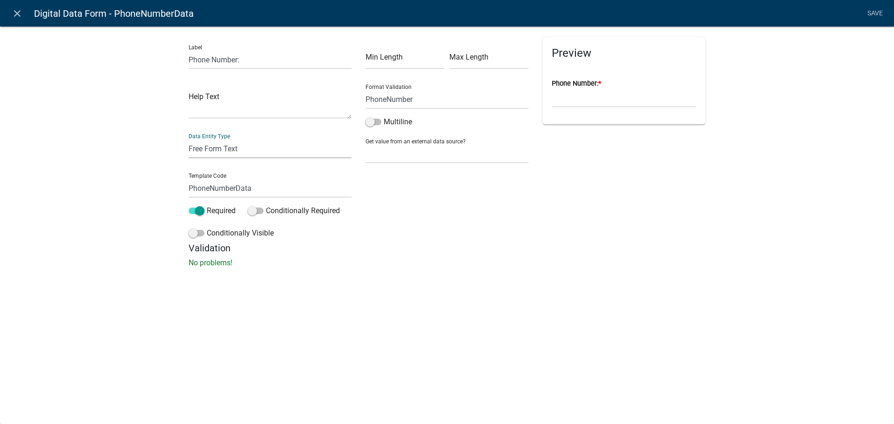
click at [224, 150] on select "Free Form Text Document Display Entity Value Fee Numeric Data Date Map Sketch D…" at bounding box center [270, 148] width 163 height 19
select select "calculated-value"
click at [189, 139] on select "Free Form Text Document Display Entity Value Fee Numeric Data Date Map Sketch D…" at bounding box center [270, 148] width 163 height 19
select select "calculated-value"
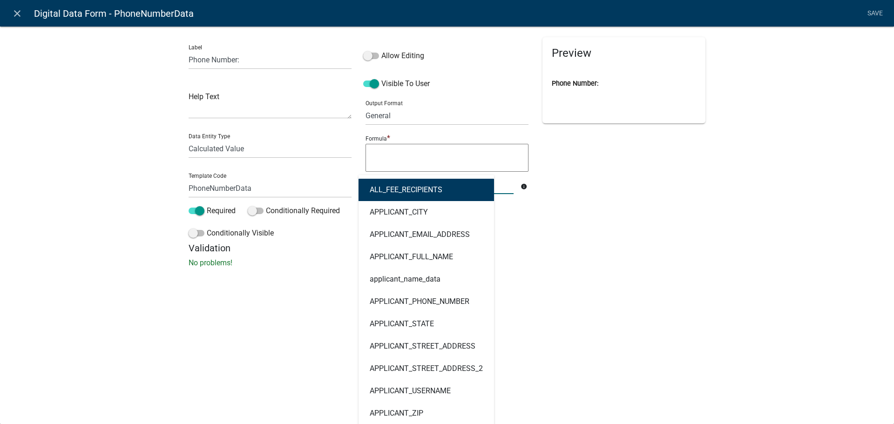
click at [388, 183] on div "ALL_FEE_RECIPIENTS APPLICANT_CITY APPLICANT_EMAIL_ADDRESS APPLICANT_FULL_NAME a…" at bounding box center [440, 184] width 162 height 19
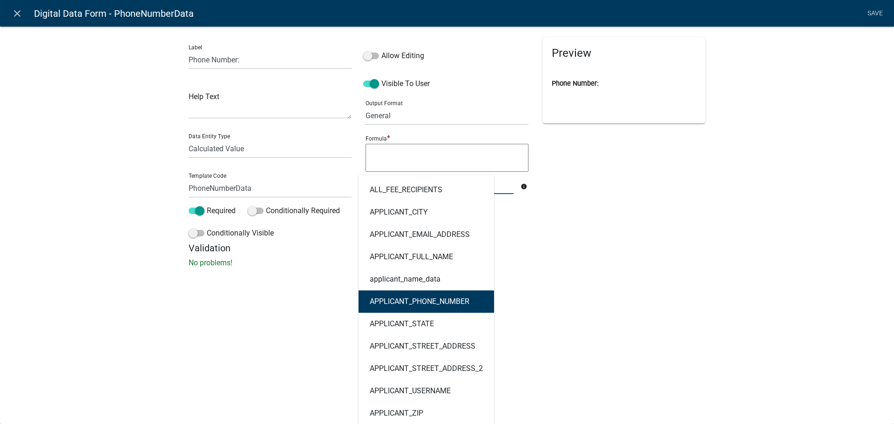
click at [393, 295] on button "APPLICANT_PHONE_NUMBER" at bounding box center [427, 302] width 136 height 22
type textarea "APPLICANT_PHONE_NUMBER"
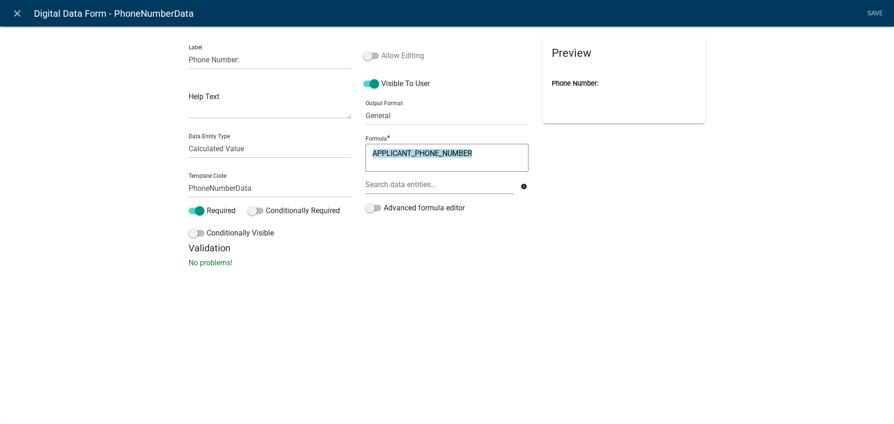
click at [370, 55] on span at bounding box center [371, 56] width 16 height 7
click at [381, 50] on input "Allow Editing" at bounding box center [381, 50] width 0 height 0
click at [874, 14] on link "Save" at bounding box center [875, 14] width 23 height 18
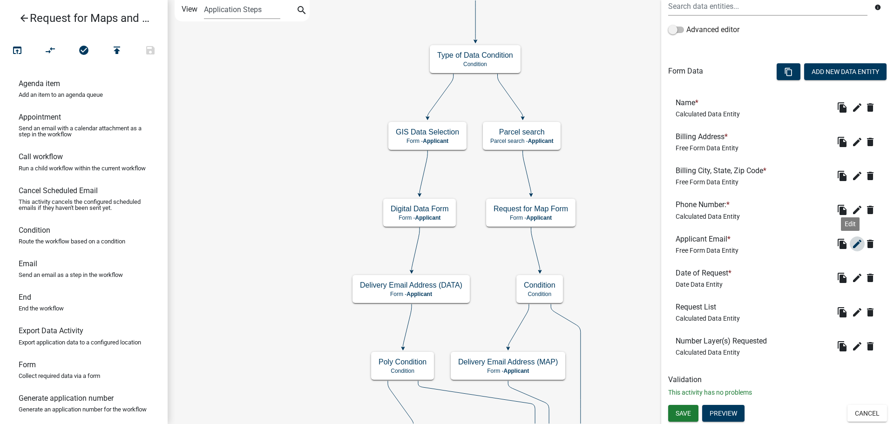
click at [852, 245] on icon "edit" at bounding box center [857, 243] width 11 height 11
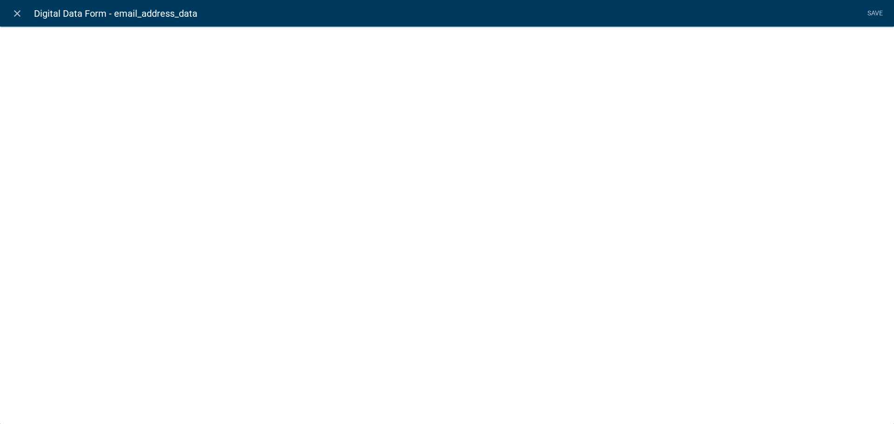
select select "0"
select select
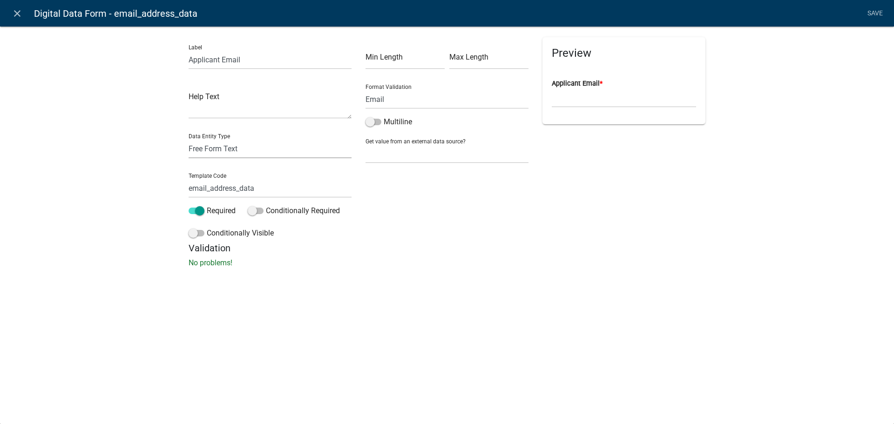
click at [253, 153] on select "Free Form Text Document Display Entity Value Fee Numeric Data Date Map Sketch D…" at bounding box center [270, 148] width 163 height 19
select select "calculated-value"
click at [189, 139] on select "Free Form Text Document Display Entity Value Fee Numeric Data Date Map Sketch D…" at bounding box center [270, 148] width 163 height 19
select select "calculated-value"
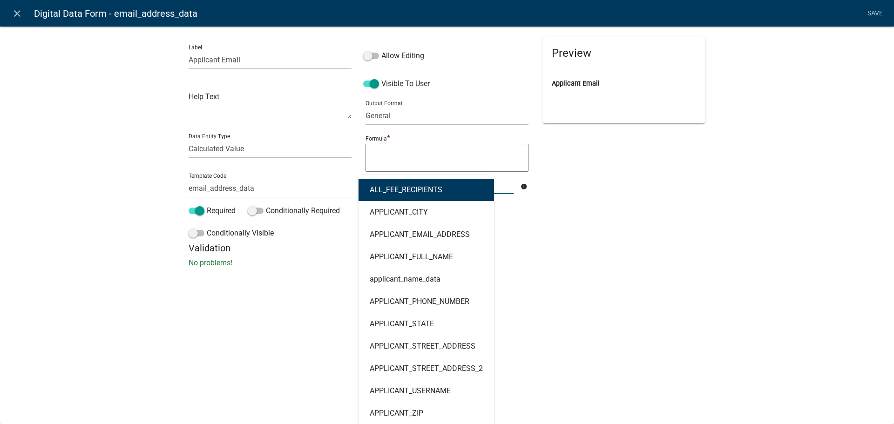
click at [387, 187] on div "ALL_FEE_RECIPIENTS APPLICANT_CITY APPLICANT_EMAIL_ADDRESS APPLICANT_FULL_NAME a…" at bounding box center [440, 184] width 162 height 19
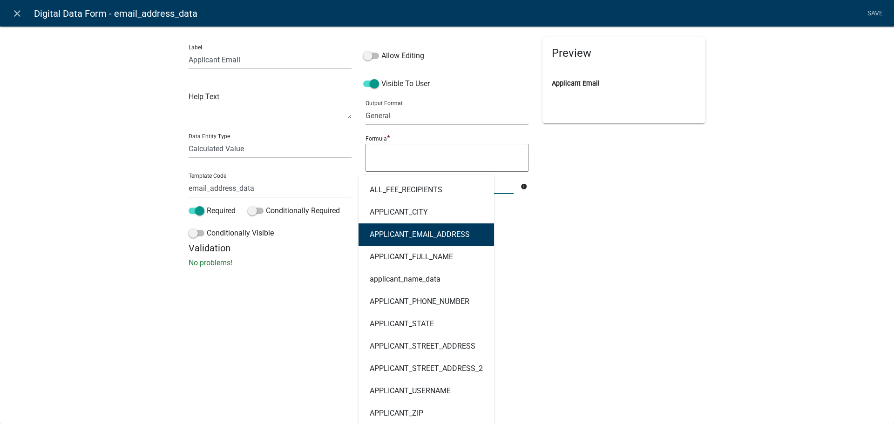
click at [395, 237] on ngb-highlight "APPLICANT_EMAIL_ADDRESS" at bounding box center [420, 234] width 100 height 7
type textarea "APPLICANT_EMAIL_ADDRESS"
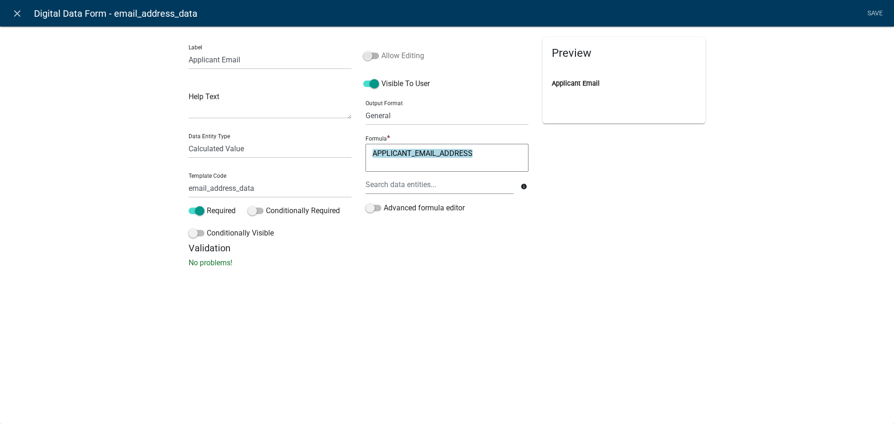
click at [370, 56] on span at bounding box center [371, 56] width 16 height 7
click at [381, 50] on input "Allow Editing" at bounding box center [381, 50] width 0 height 0
click at [873, 16] on link "Save" at bounding box center [875, 14] width 23 height 18
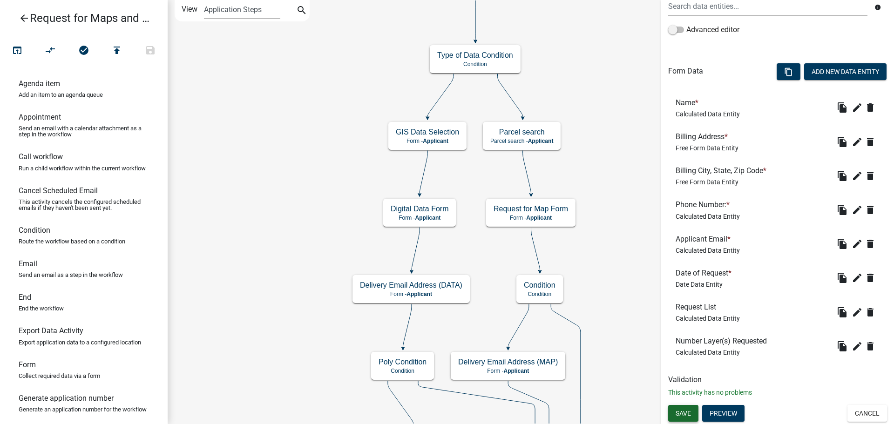
click at [685, 413] on span "Save" at bounding box center [683, 413] width 15 height 7
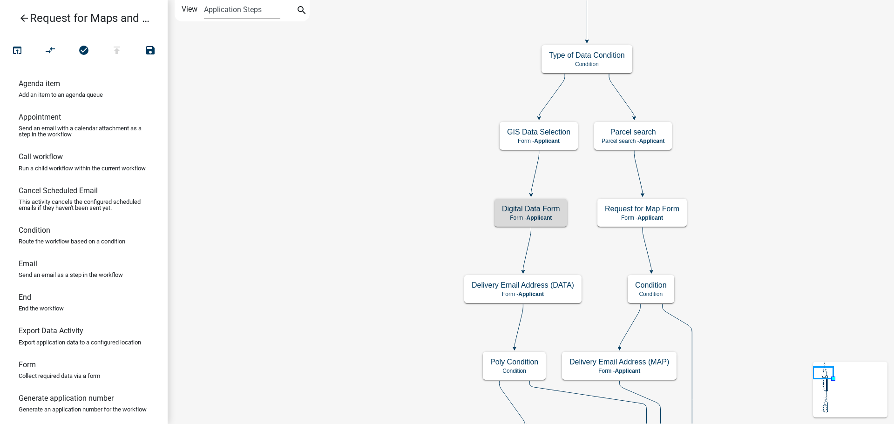
scroll to position [0, 0]
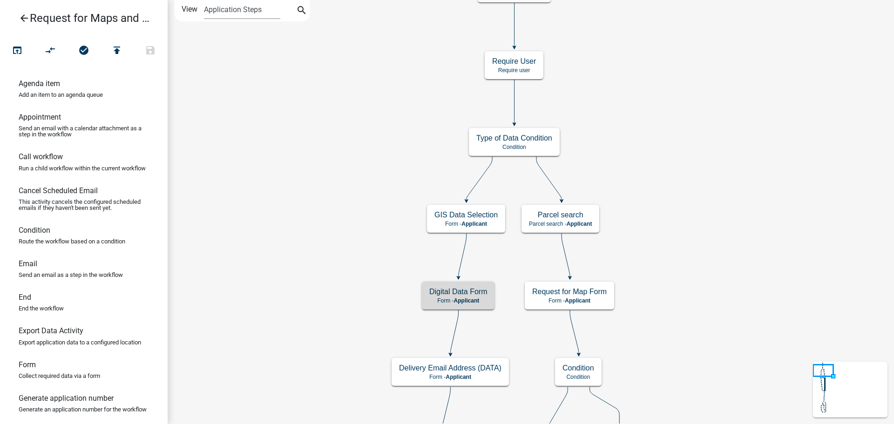
click at [24, 20] on icon "arrow_back" at bounding box center [24, 19] width 11 height 13
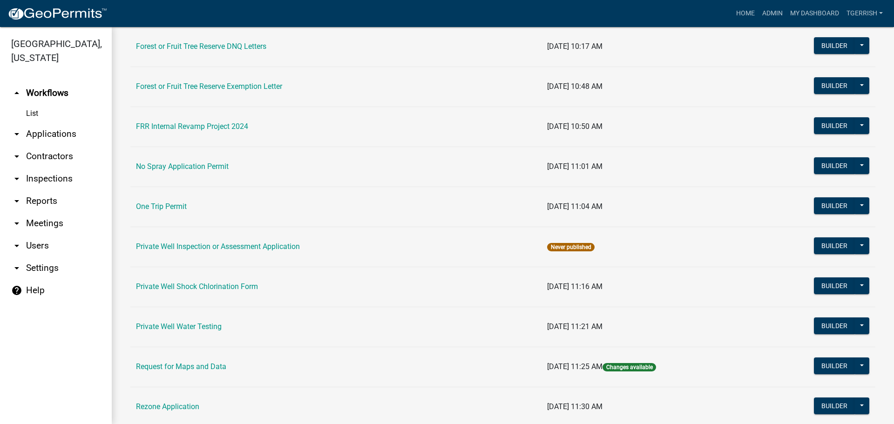
scroll to position [745, 0]
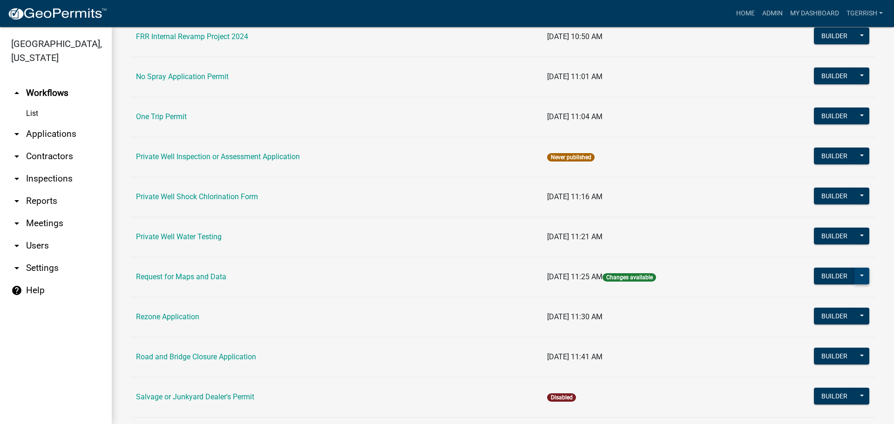
click at [855, 274] on button at bounding box center [862, 276] width 15 height 17
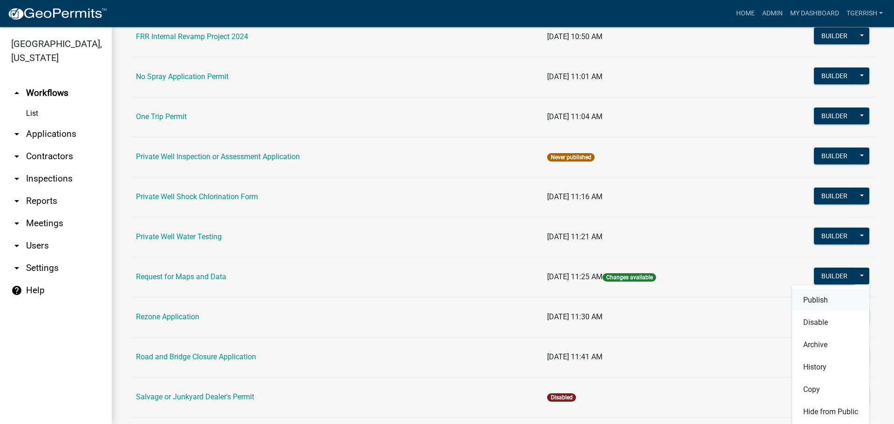
click at [816, 299] on button "Publish" at bounding box center [830, 300] width 77 height 22
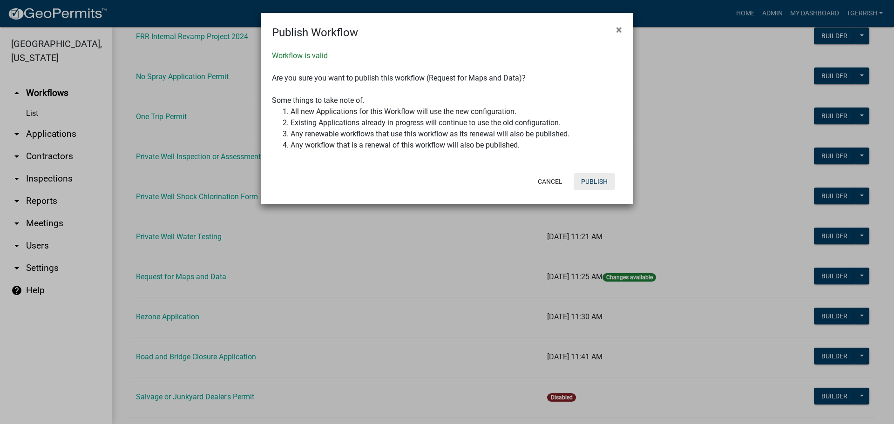
click at [596, 182] on button "Publish" at bounding box center [594, 181] width 41 height 17
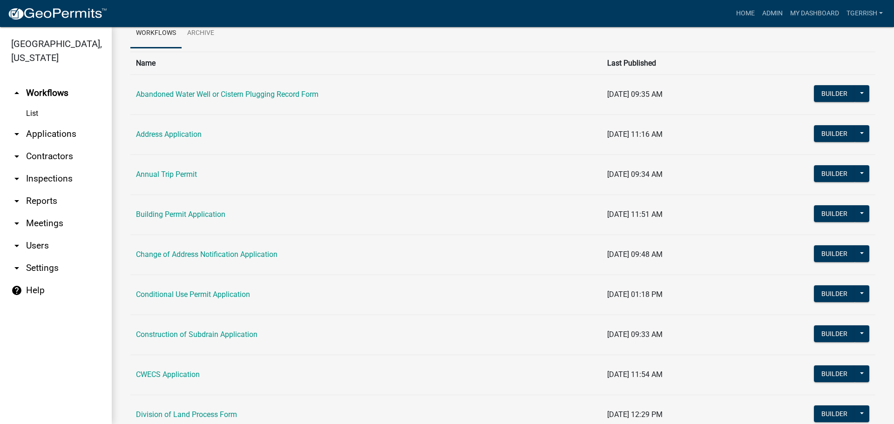
scroll to position [0, 0]
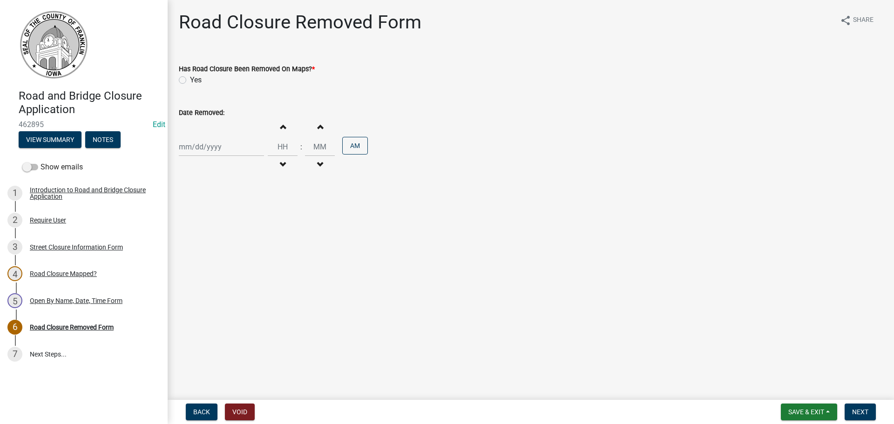
drag, startPoint x: 182, startPoint y: 82, endPoint x: 185, endPoint y: 88, distance: 7.9
click at [190, 82] on label "Yes" at bounding box center [196, 80] width 12 height 11
click at [190, 81] on input "Yes" at bounding box center [193, 78] width 6 height 6
radio input "true"
select select "8"
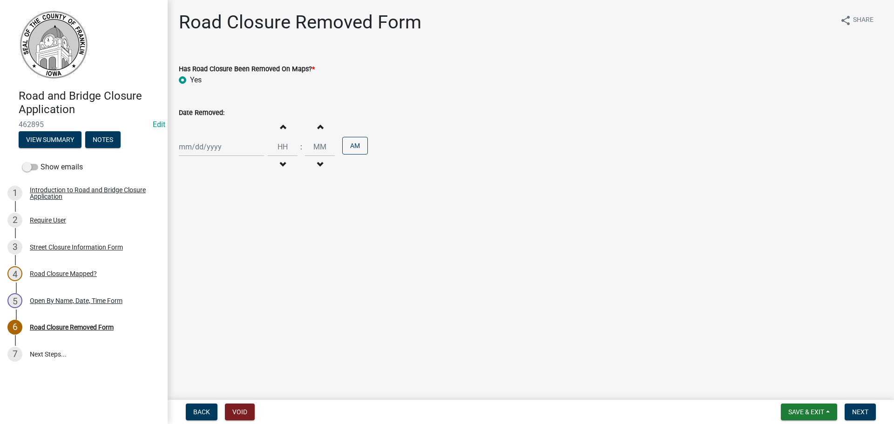
select select "2025"
click at [196, 150] on div "Jan Feb Mar Apr May Jun Jul Aug Sep Oct Nov Dec 1525 1526 1527 1528 1529 1530 1…" at bounding box center [221, 146] width 85 height 19
click at [232, 225] on div "14" at bounding box center [232, 226] width 15 height 15
type input "08/14/2025"
click at [285, 146] on input "Hours" at bounding box center [283, 146] width 30 height 19
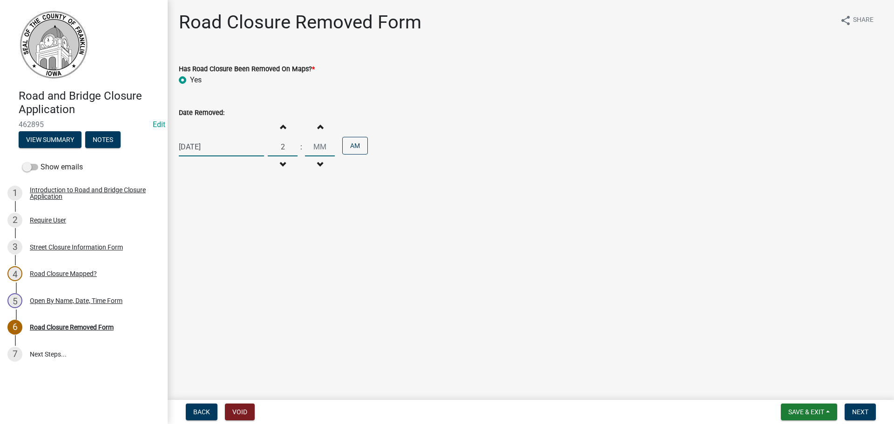
type input "02"
click at [319, 147] on input "00" at bounding box center [320, 146] width 30 height 19
type input "23"
click at [350, 149] on button "AM" at bounding box center [355, 146] width 26 height 18
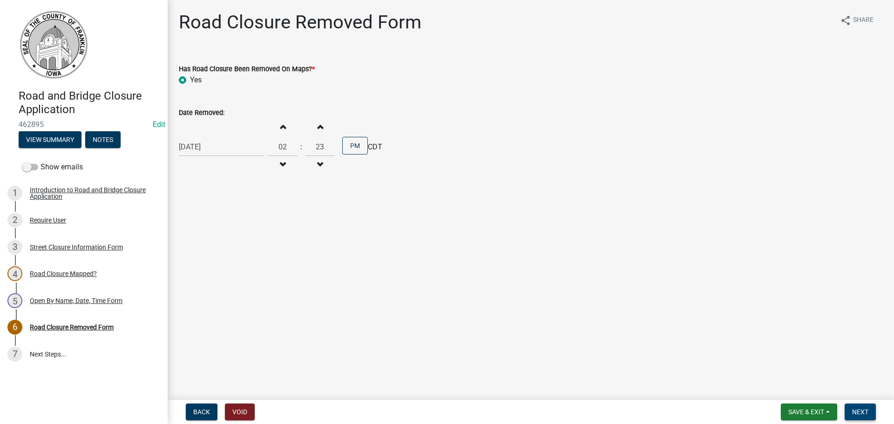
click at [859, 413] on span "Next" at bounding box center [860, 411] width 16 height 7
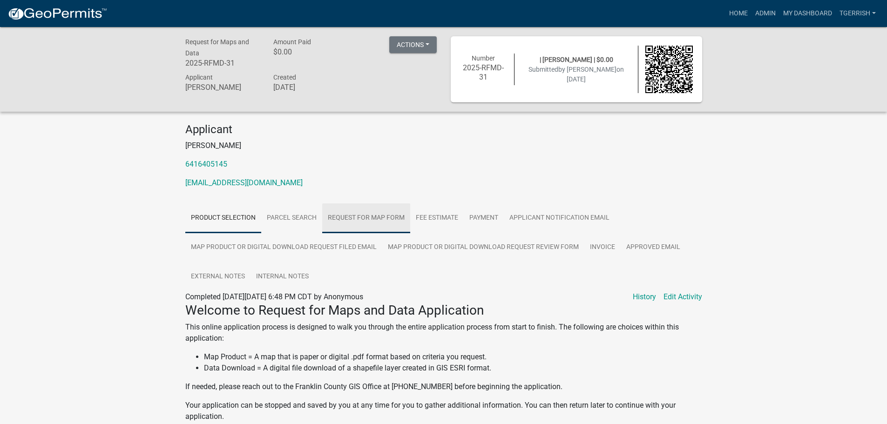
click at [361, 217] on link "Request for Map Form" at bounding box center [366, 219] width 88 height 30
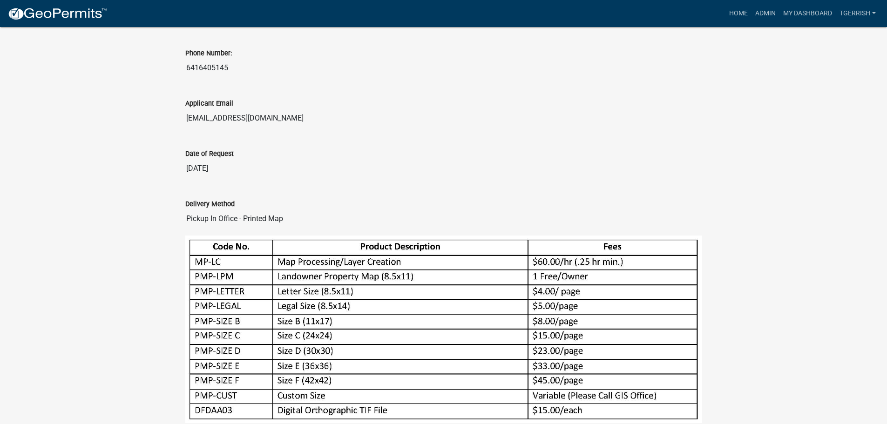
scroll to position [373, 0]
